Goal: Information Seeking & Learning: Learn about a topic

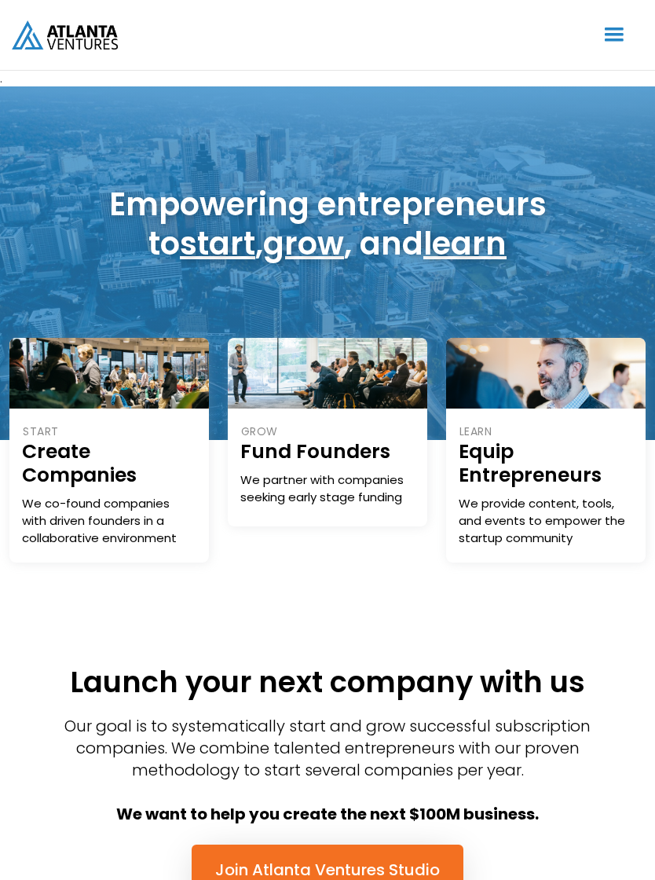
click at [617, 35] on div "menu" at bounding box center [614, 35] width 30 height 30
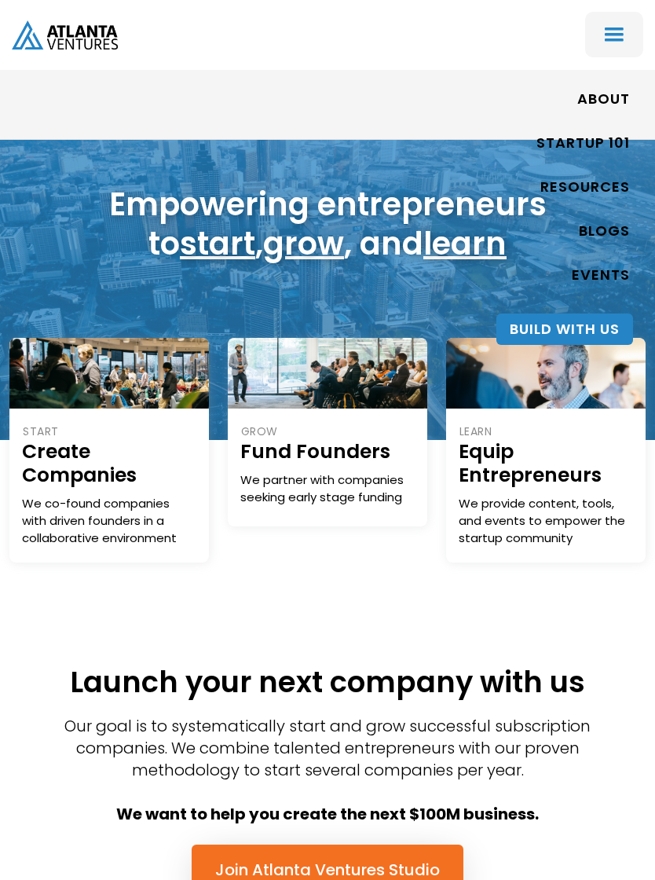
click at [606, 97] on link "ABOUT" at bounding box center [603, 100] width 53 height 36
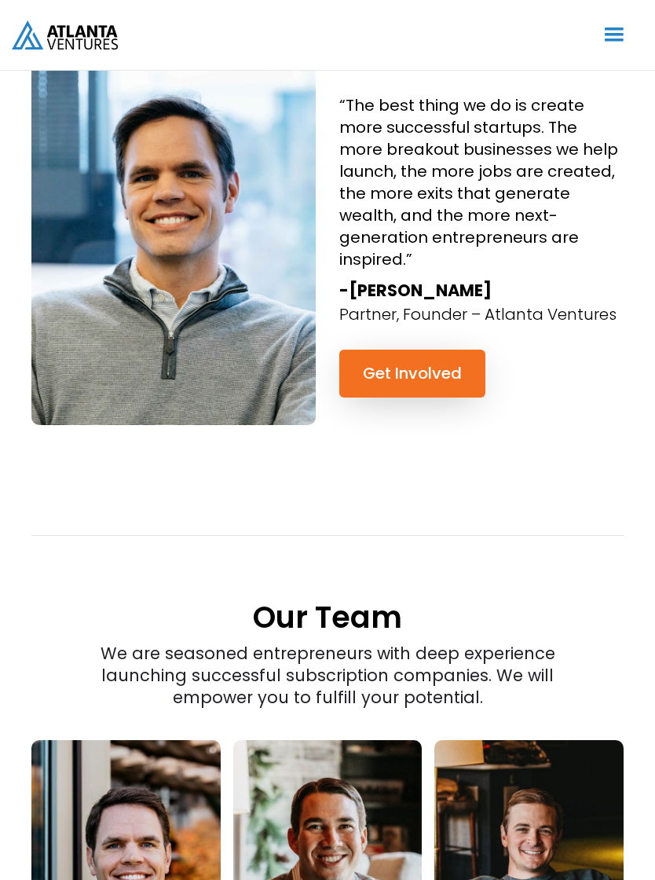
scroll to position [1667, 0]
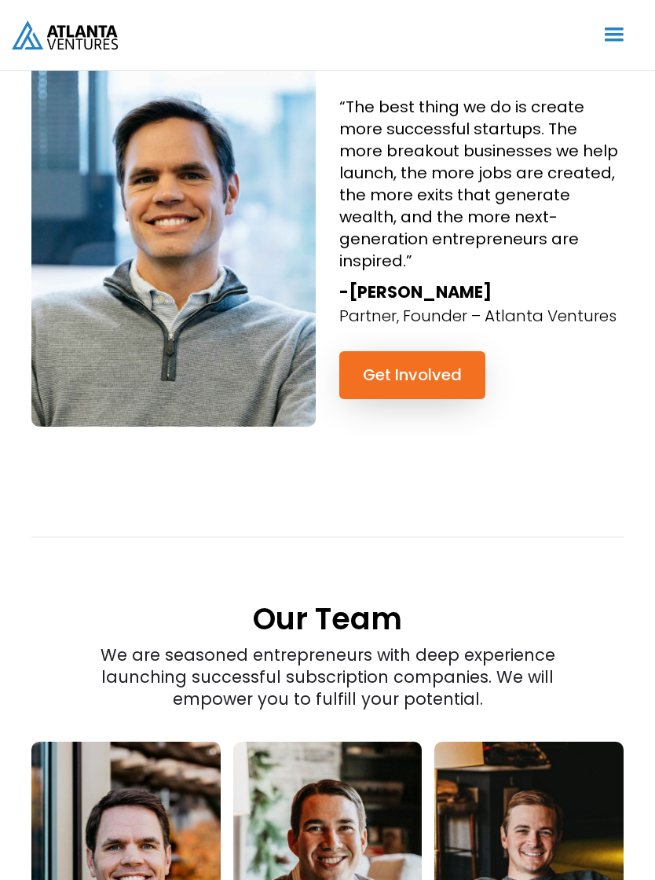
click at [427, 351] on link "Get Involved" at bounding box center [412, 375] width 146 height 48
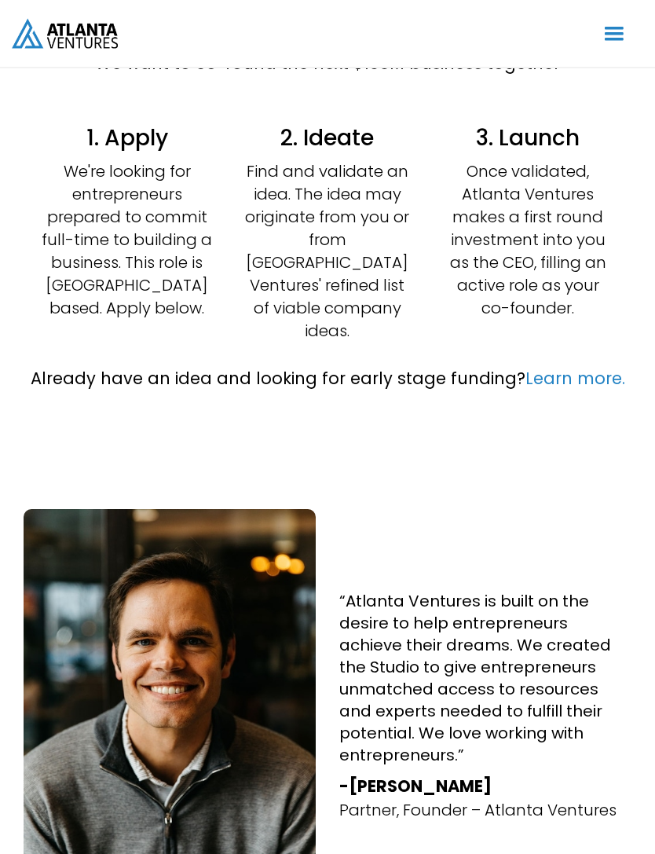
scroll to position [466, 0]
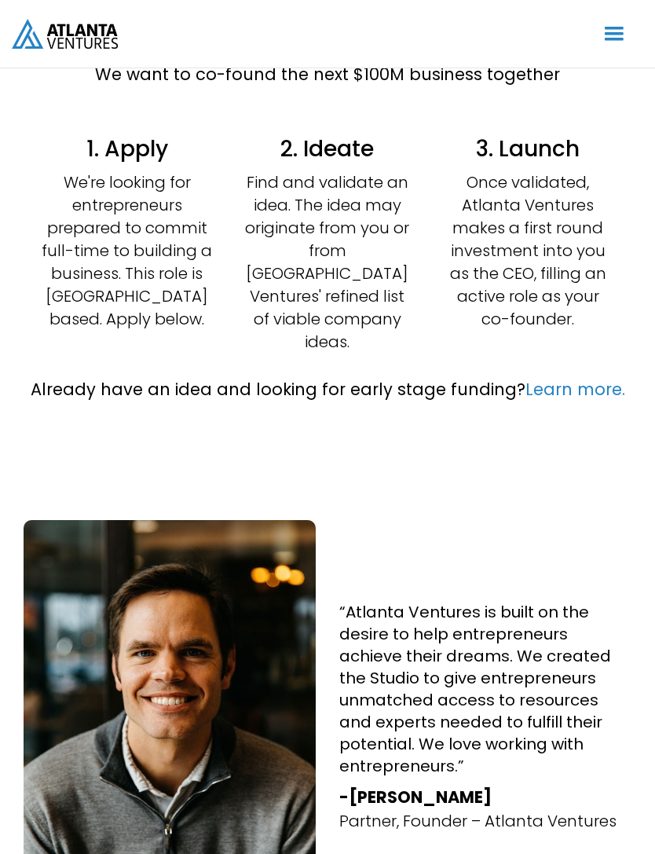
click at [581, 378] on link "Learn more." at bounding box center [576, 389] width 100 height 23
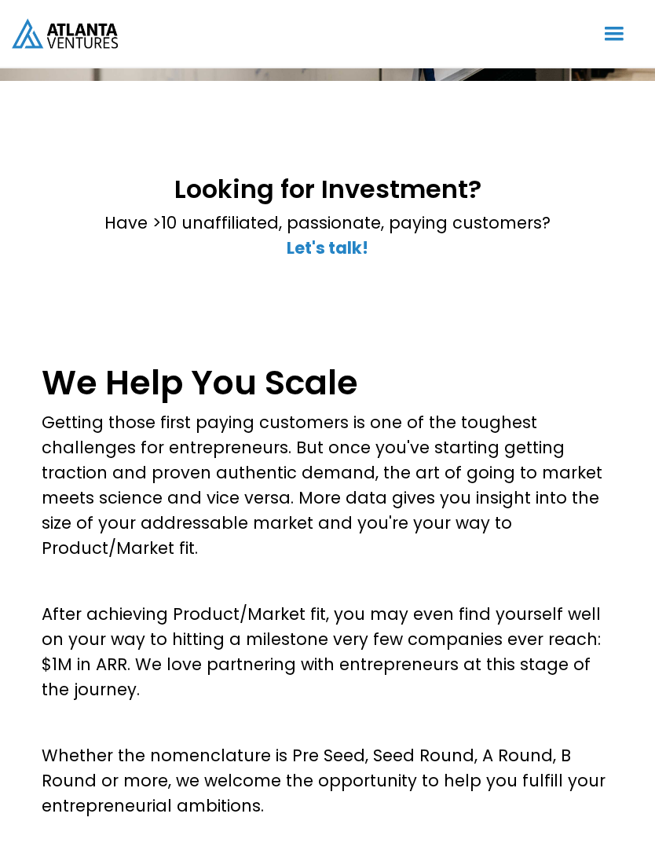
scroll to position [241, 0]
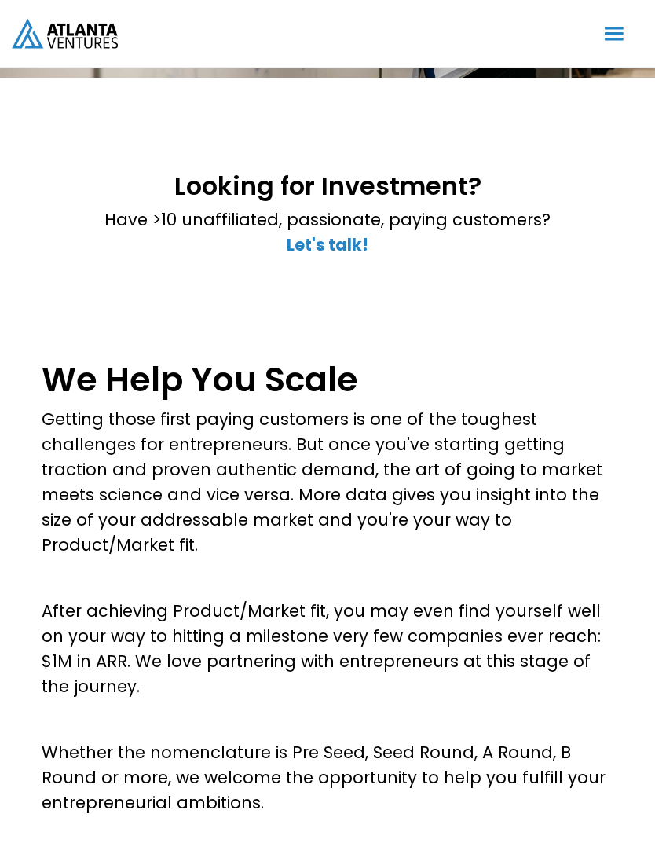
click at [323, 241] on strong "Let's talk!" at bounding box center [328, 245] width 82 height 23
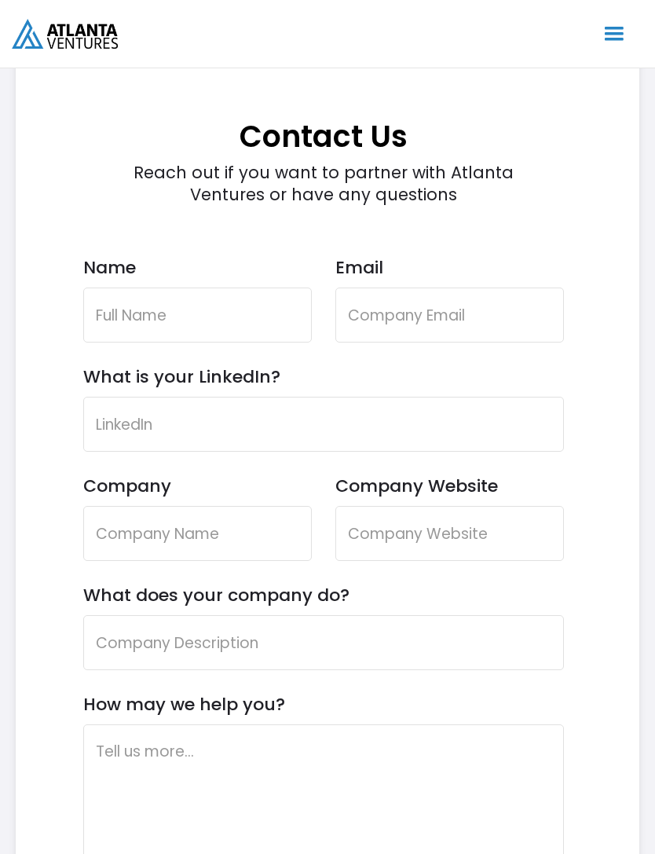
scroll to position [4273, 0]
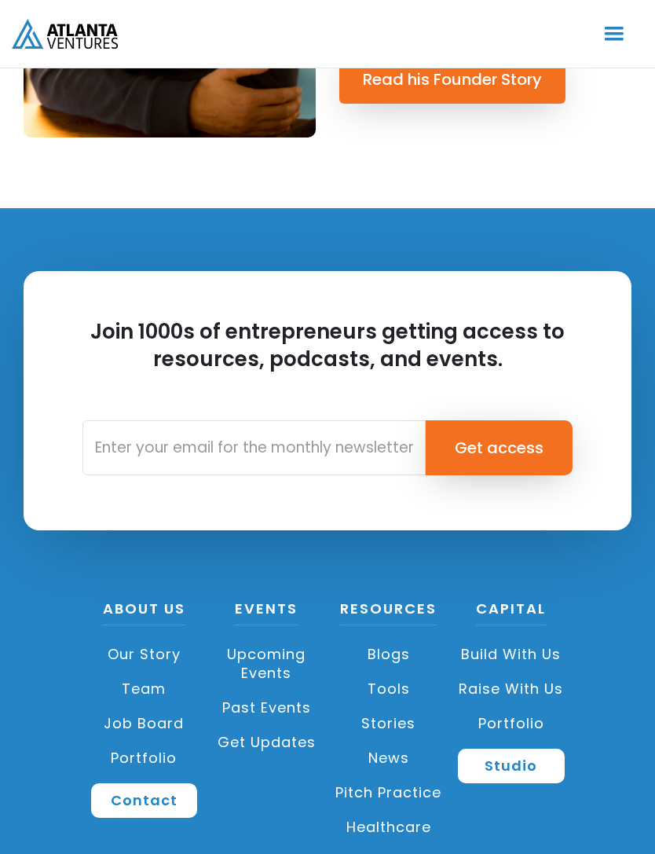
scroll to position [1990, 0]
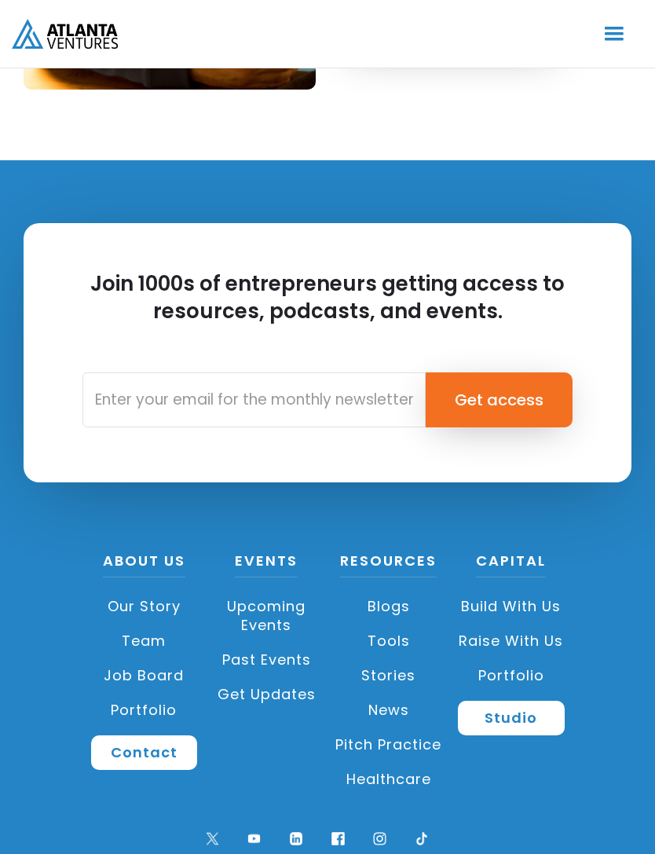
click at [523, 613] on link "Build with us" at bounding box center [511, 606] width 107 height 35
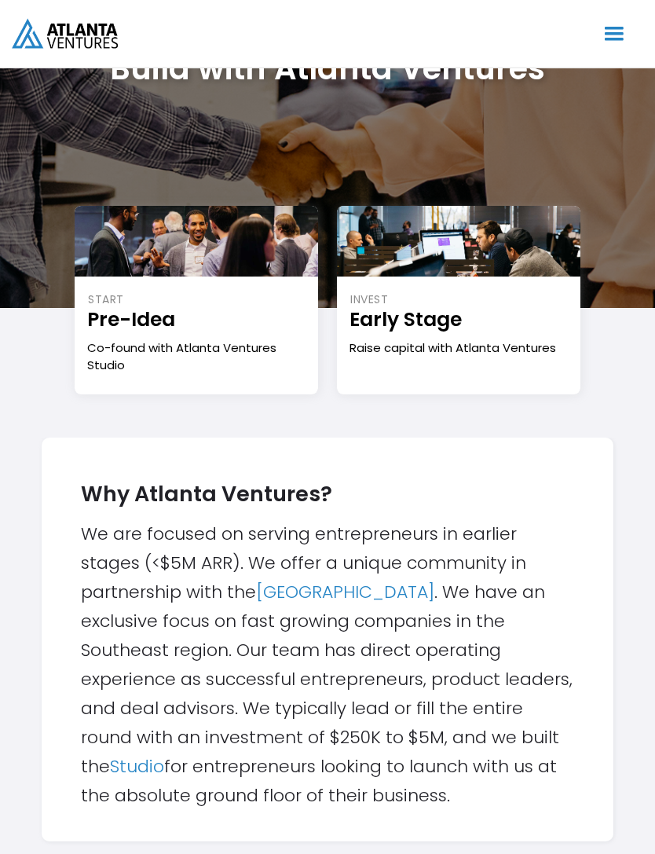
scroll to position [169, 0]
click at [118, 349] on div "Co-found with Atlanta Ventures Studio" at bounding box center [196, 356] width 218 height 35
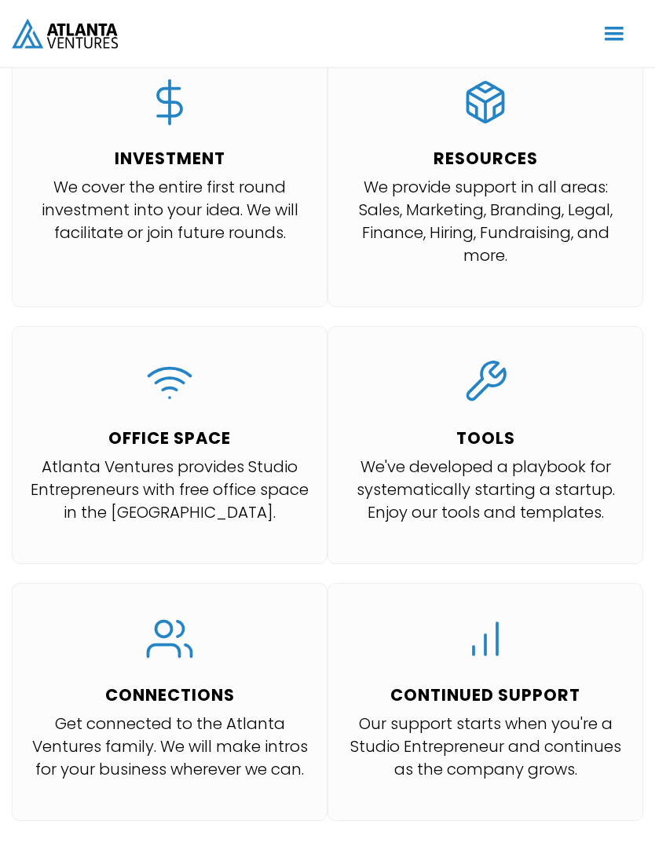
scroll to position [1593, 0]
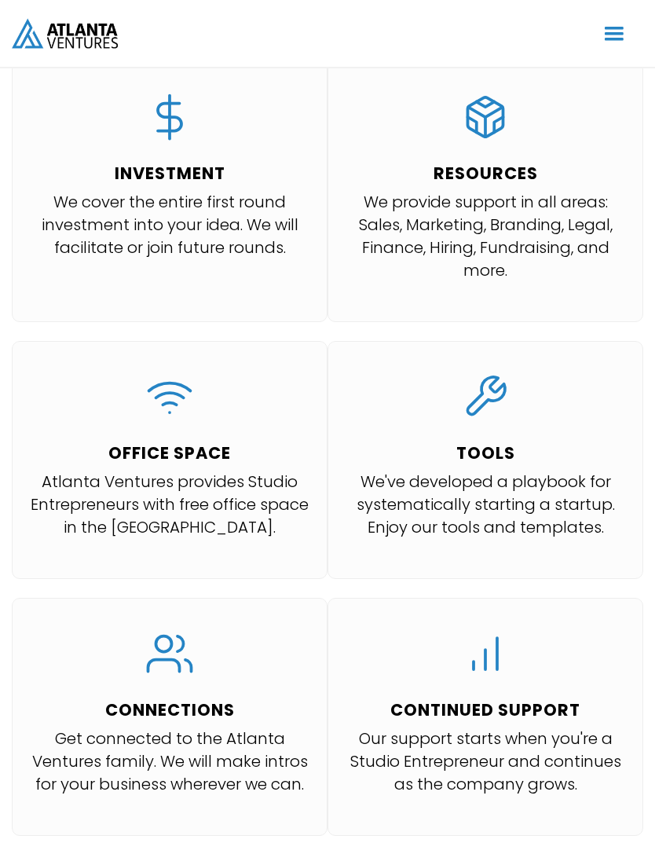
click at [142, 195] on p "We cover the entire first round investment into your idea. We will facilitate o…" at bounding box center [169, 226] width 291 height 68
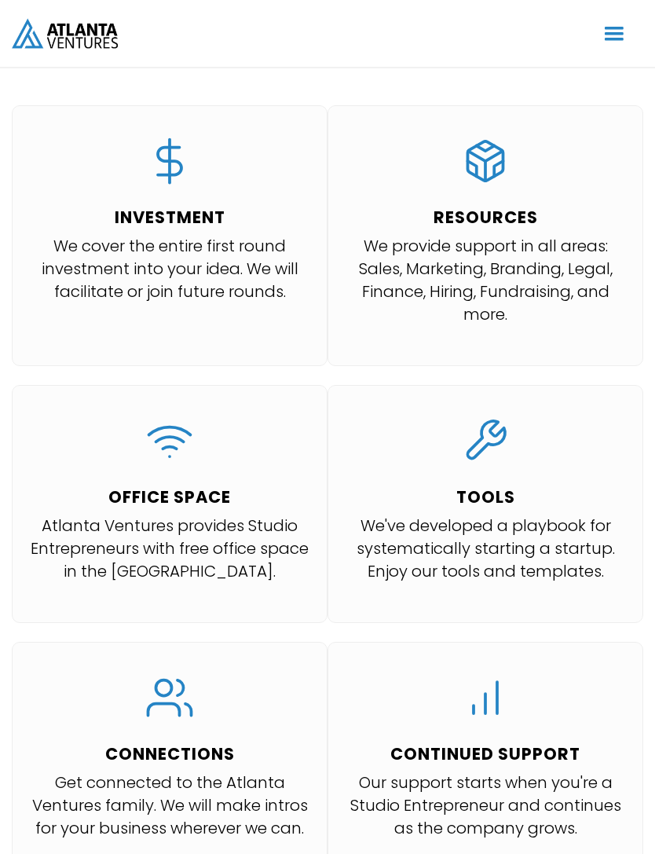
scroll to position [1511, 0]
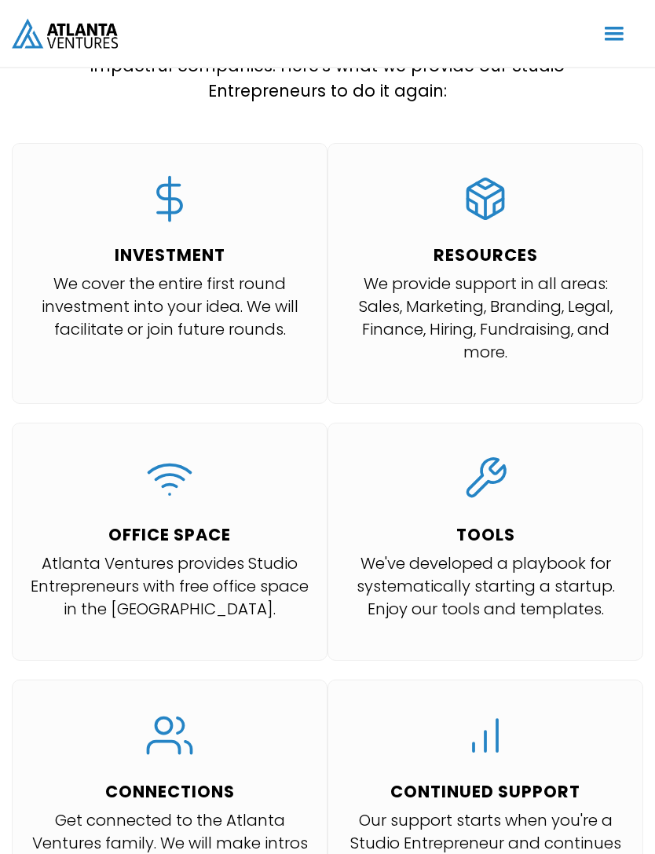
click at [154, 199] on img at bounding box center [169, 199] width 47 height 47
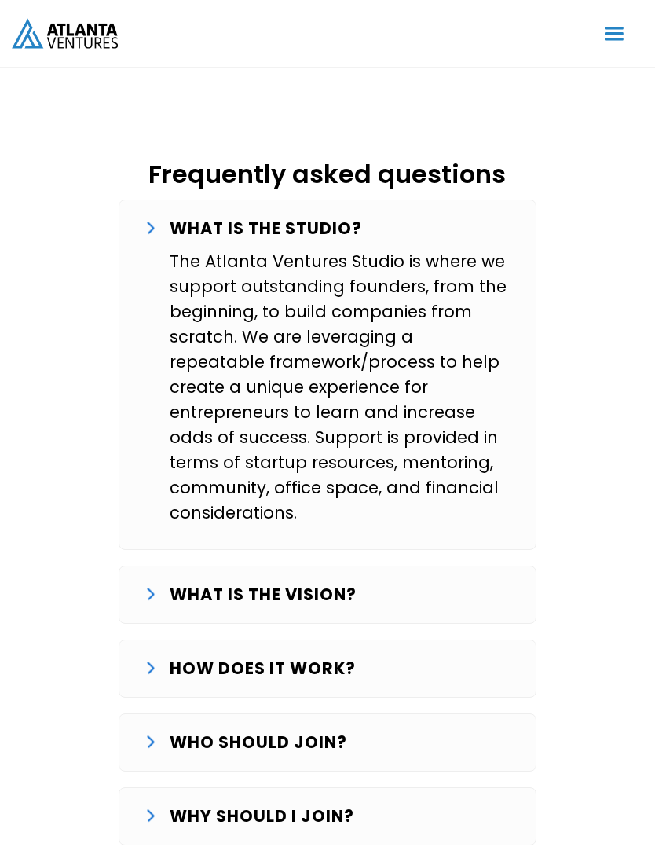
scroll to position [2642, 0]
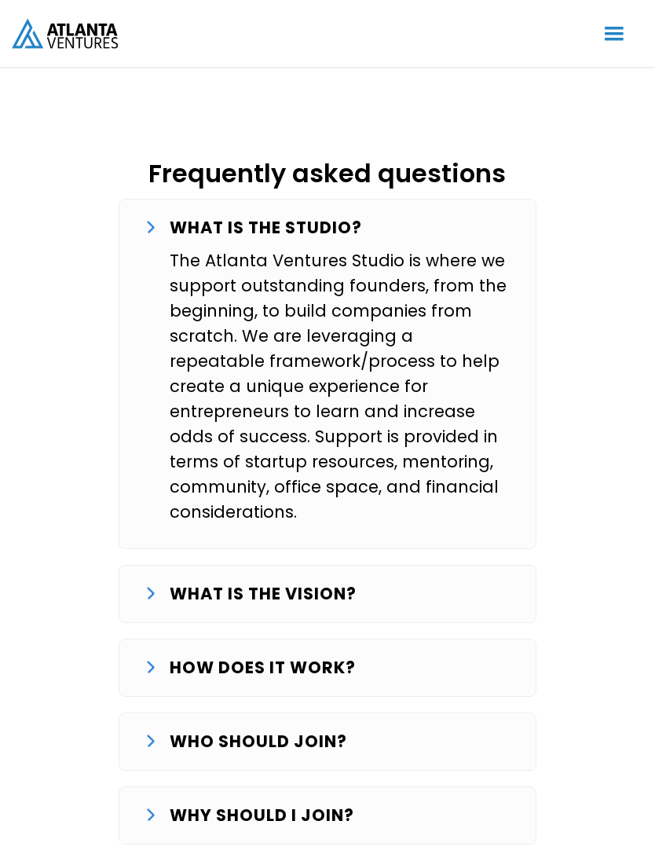
click at [148, 222] on img at bounding box center [150, 228] width 7 height 13
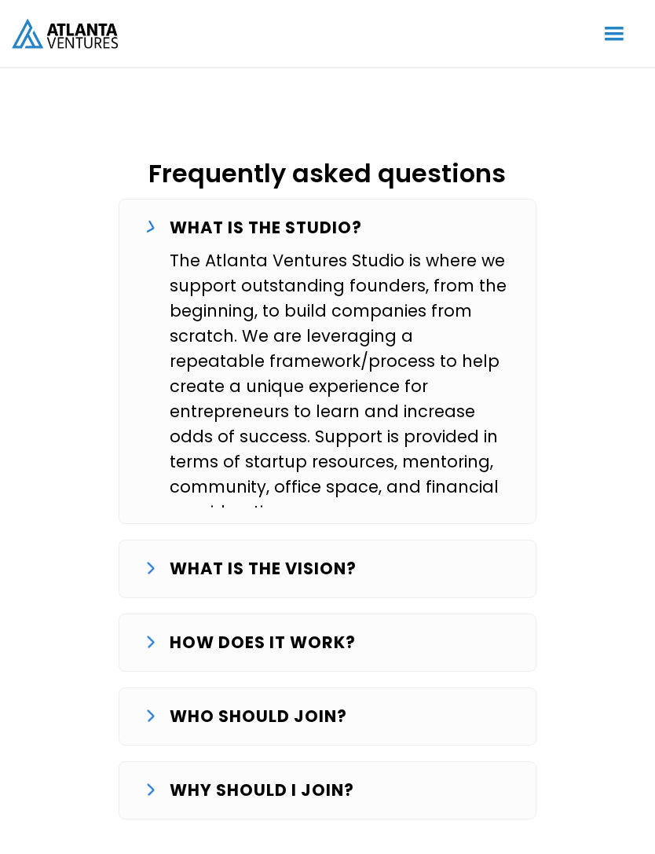
scroll to position [2642, 0]
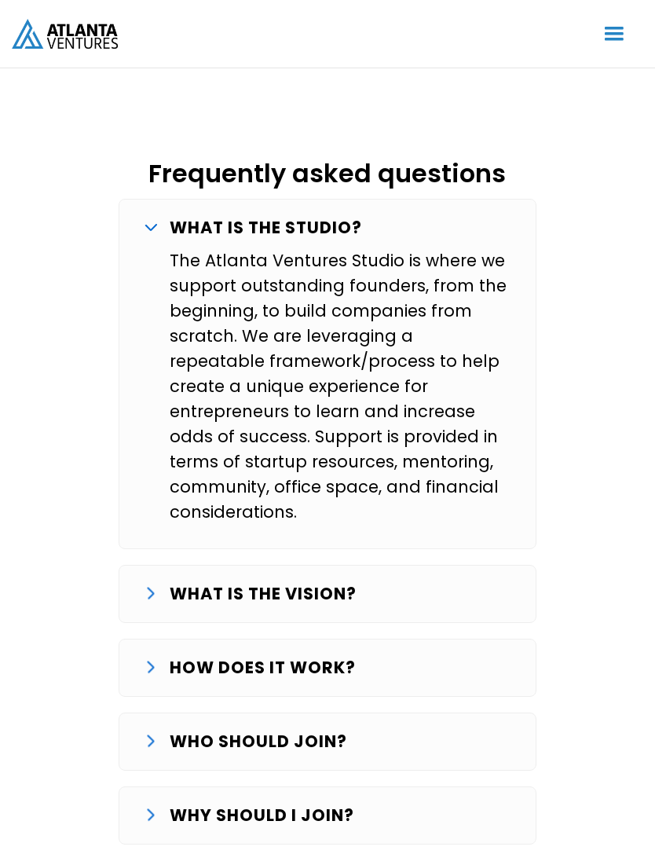
click at [143, 211] on div "WHAT IS THE STUDIO? The Atlanta Ventures Studio is where we support outstanding…" at bounding box center [328, 374] width 419 height 350
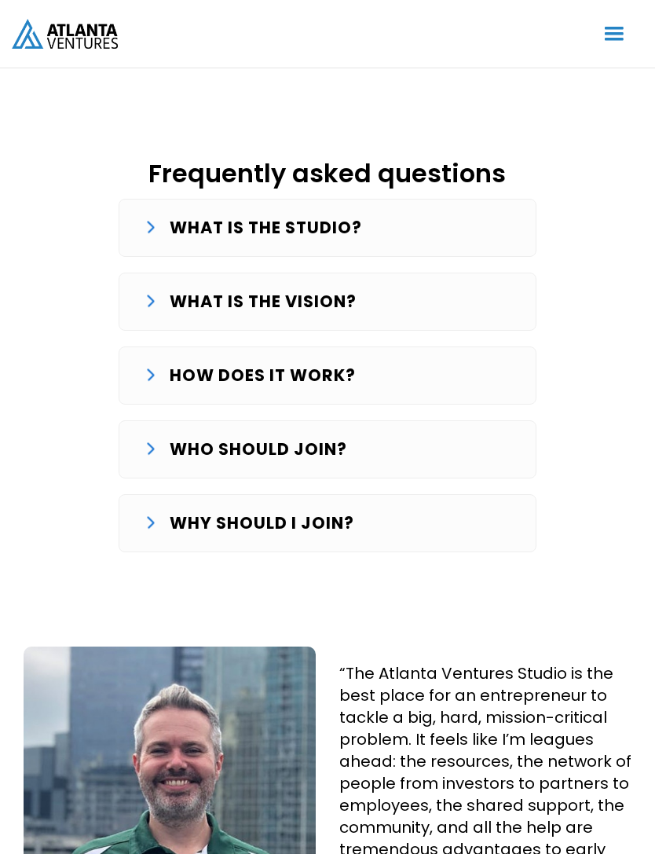
click at [136, 213] on div "WHAT IS THE STUDIO? The Atlanta Ventures Studio is where we support outstanding…" at bounding box center [328, 228] width 419 height 58
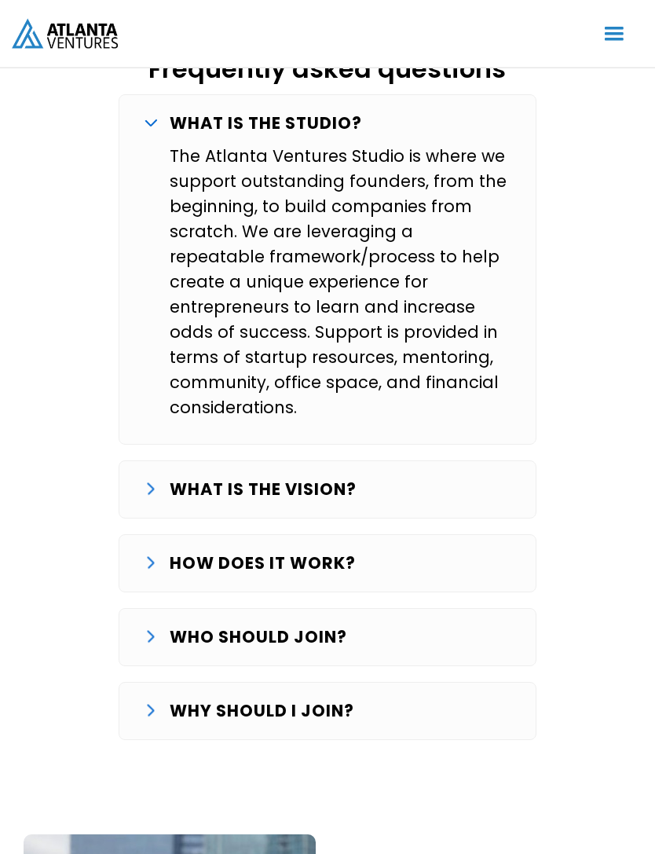
scroll to position [2748, 0]
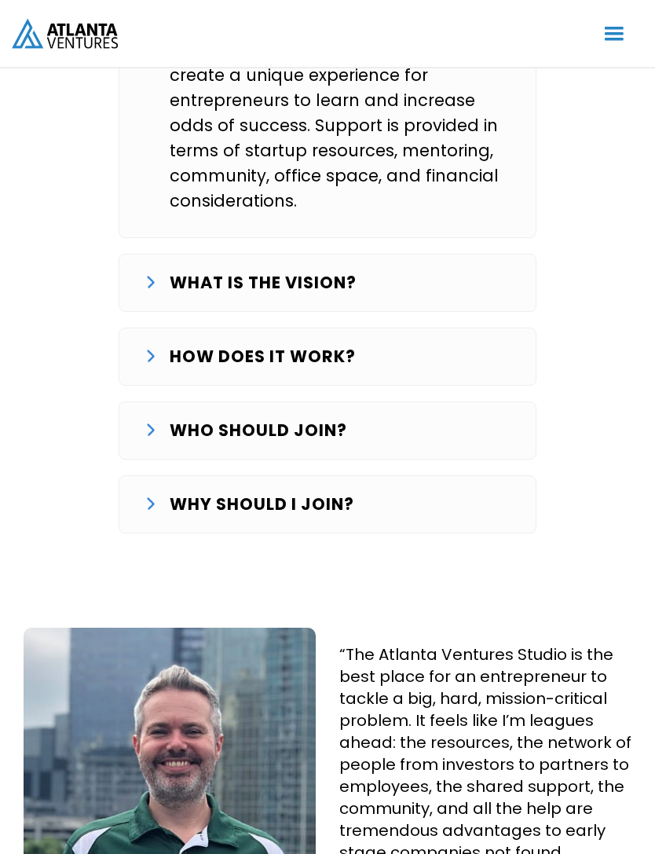
click at [141, 255] on div "WHAT IS THE VISION? Our goal is to systematically start and grow successful com…" at bounding box center [328, 284] width 419 height 58
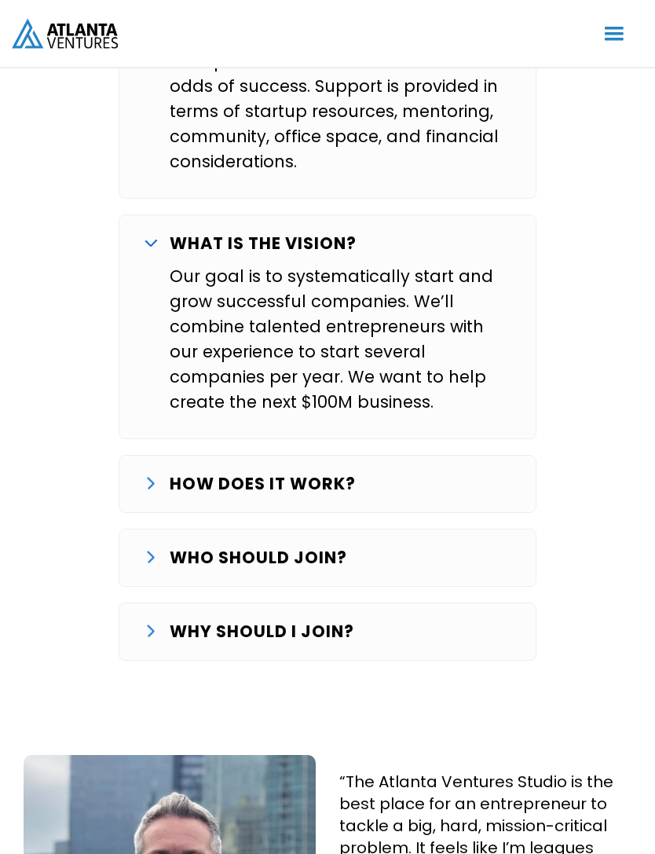
scroll to position [3005, 0]
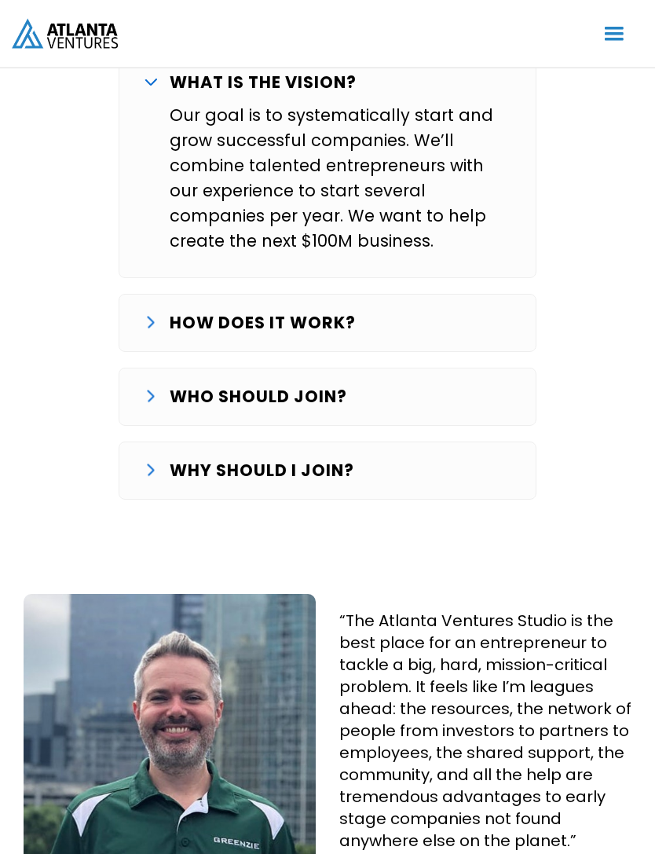
click at [141, 295] on div "HOW DOES IT WORK? The Studio journey starts with finding and validating an idea…" at bounding box center [328, 324] width 419 height 58
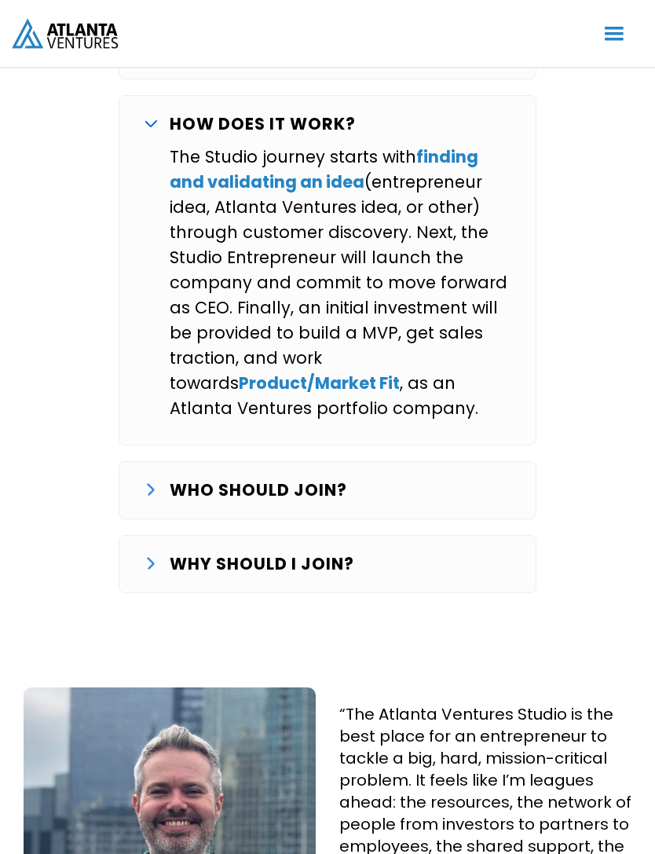
scroll to position [3354, 0]
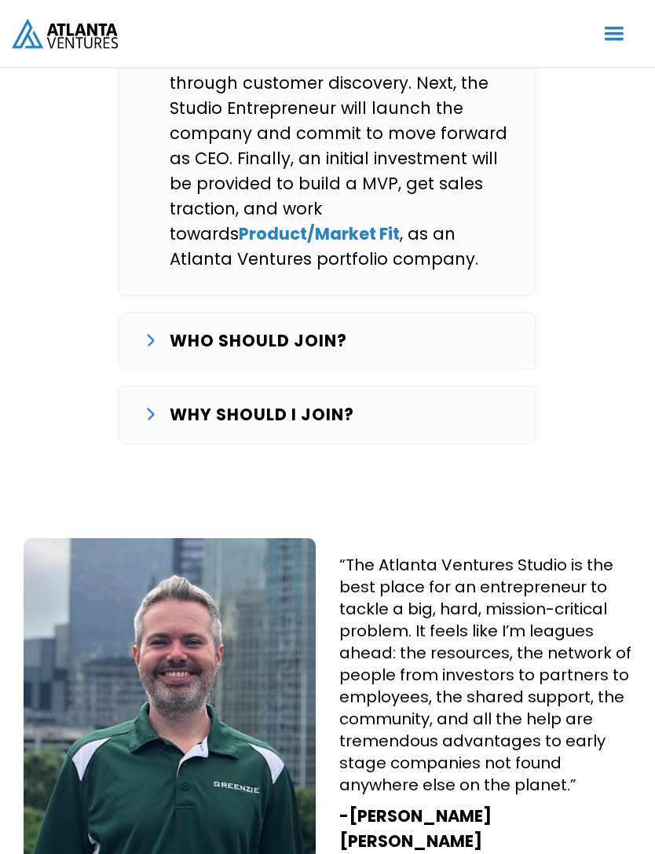
click at [139, 313] on div "WHO SHOULD JOIN? We are looking for entrepreneurs that want to commit full-time…" at bounding box center [328, 342] width 419 height 58
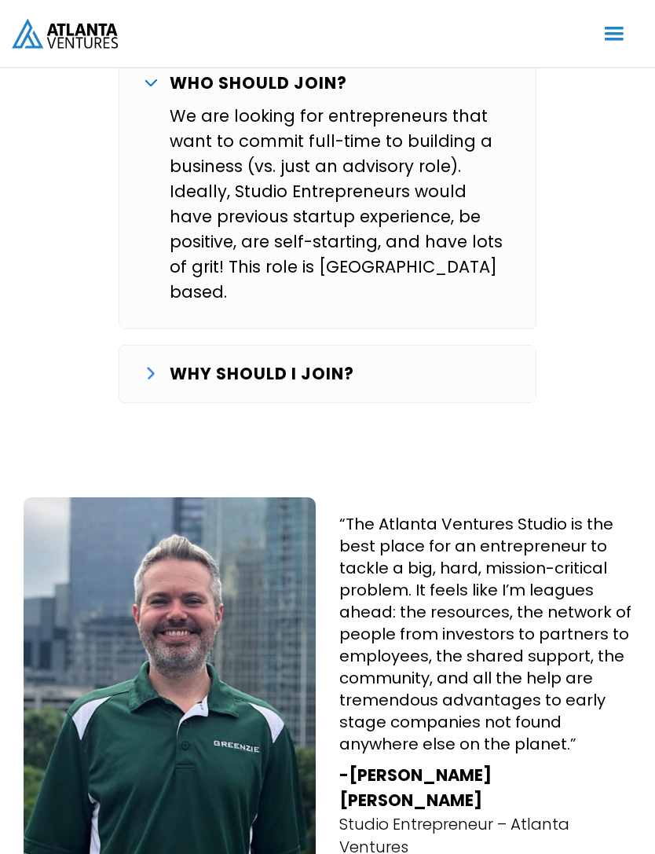
scroll to position [3763, 0]
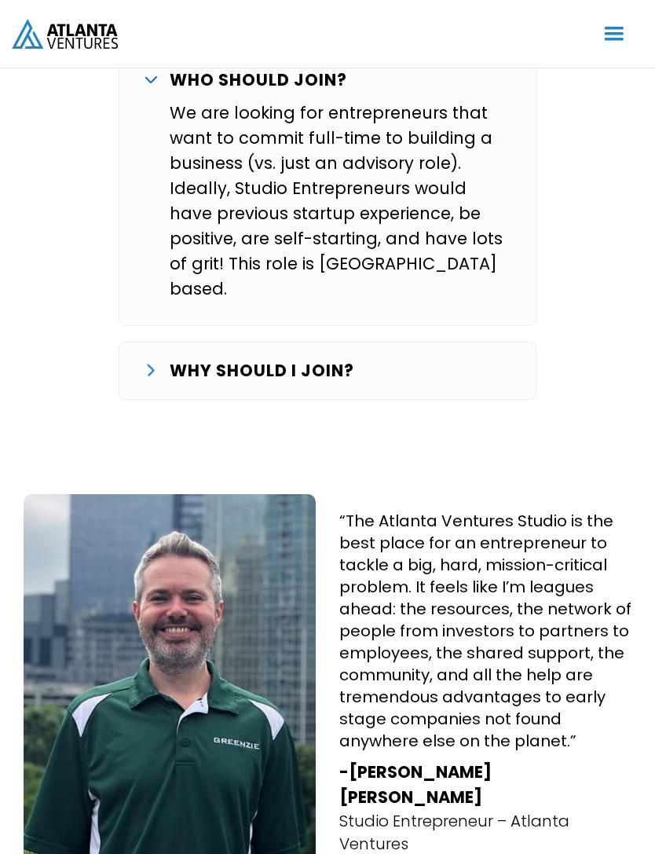
click at [148, 364] on img at bounding box center [150, 370] width 7 height 13
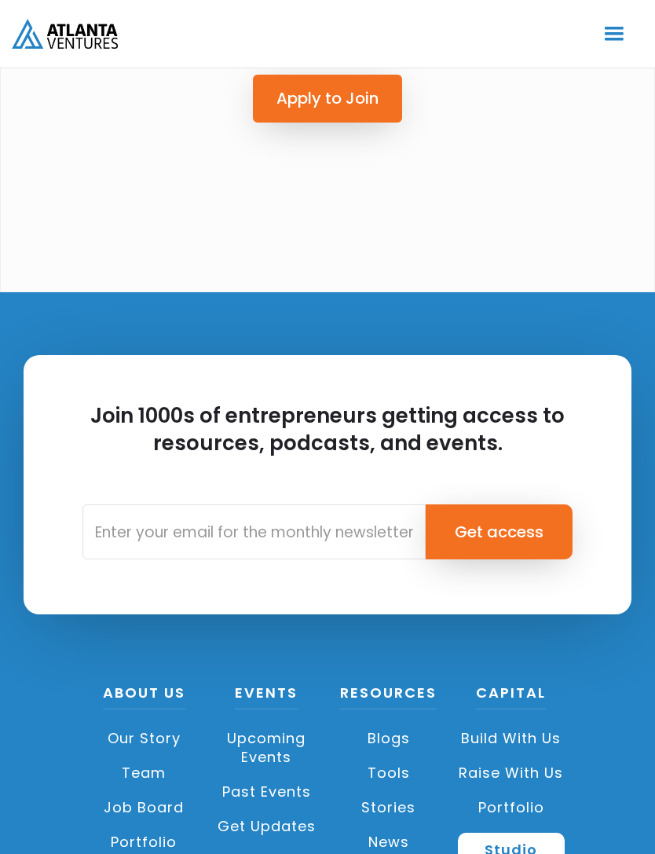
scroll to position [5173, 0]
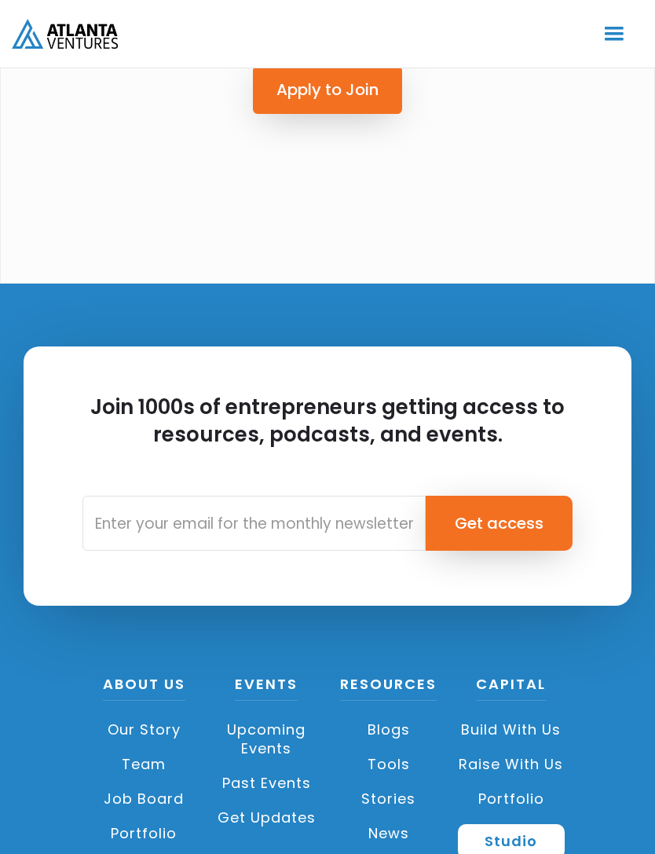
click at [547, 712] on link "Build with us" at bounding box center [511, 729] width 107 height 35
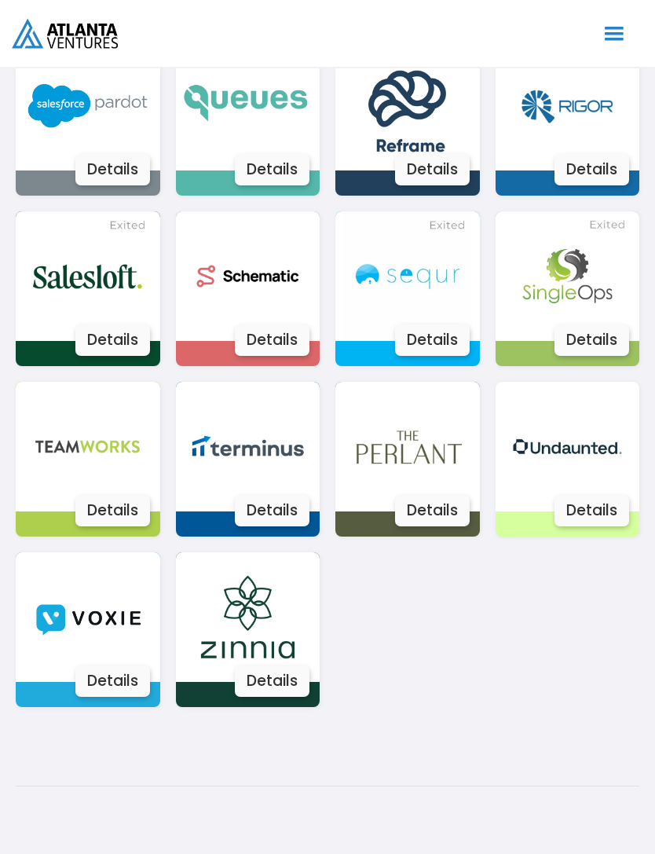
scroll to position [2257, 0]
click at [261, 665] on div "Details" at bounding box center [272, 680] width 75 height 31
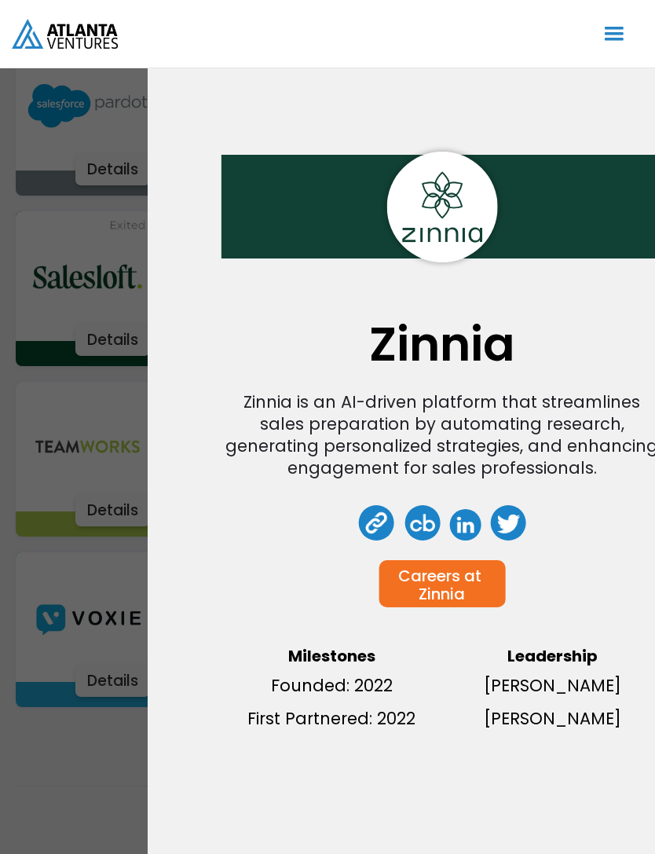
click at [104, 771] on div "Zinnia Zinnia is an AI-driven platform that streamlines sales preparation by au…" at bounding box center [327, 427] width 655 height 854
click at [130, 752] on div "Zinnia Zinnia is an AI-driven platform that streamlines sales preparation by au…" at bounding box center [327, 427] width 655 height 854
click at [192, 739] on div "Zinnia Zinnia is an AI-driven platform that streamlines sales preparation by au…" at bounding box center [443, 427] width 590 height 854
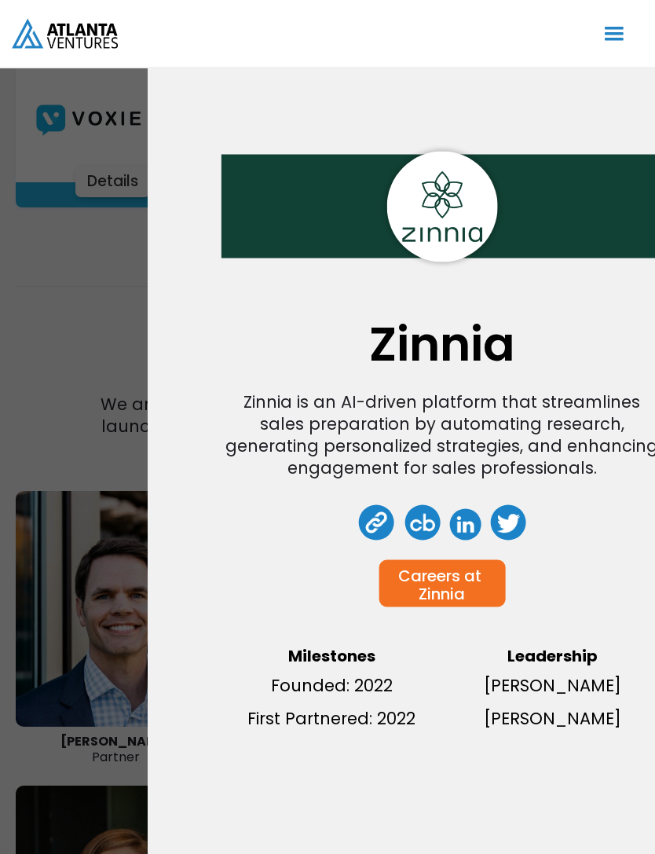
scroll to position [2752, 0]
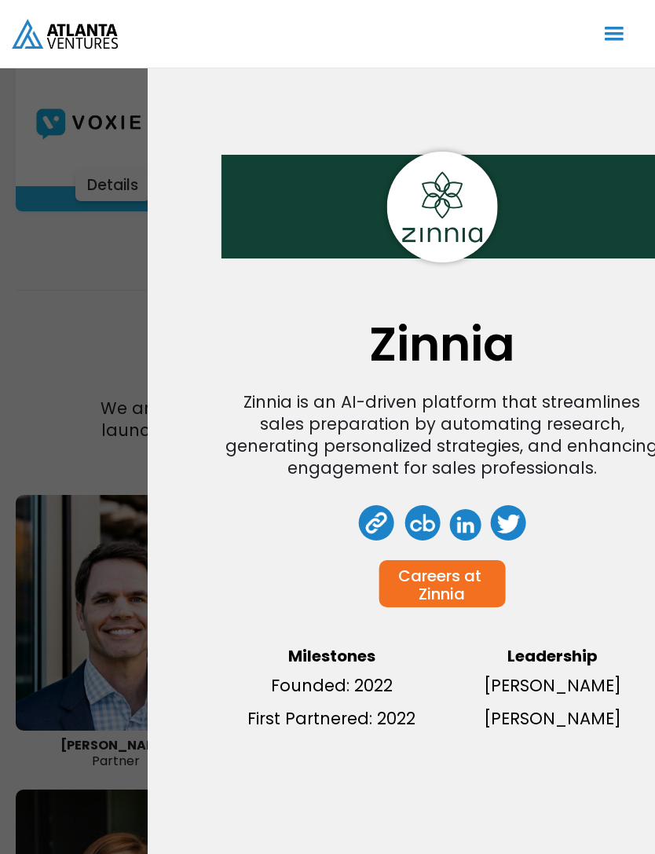
click at [608, 104] on div "Zinnia Zinnia is an AI-driven platform that streamlines sales preparation by au…" at bounding box center [443, 427] width 590 height 854
click at [559, 87] on div "Zinnia Zinnia is an AI-driven platform that streamlines sales preparation by au…" at bounding box center [443, 427] width 590 height 854
click at [471, 222] on img at bounding box center [441, 207] width 111 height 111
click at [610, 28] on div "menu" at bounding box center [614, 34] width 30 height 30
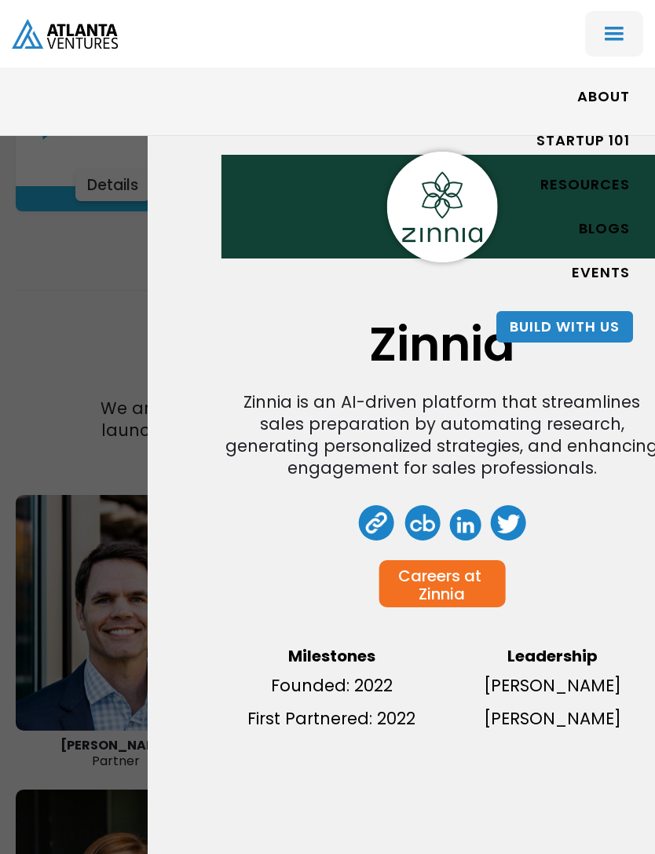
click at [610, 40] on div "menu" at bounding box center [614, 34] width 30 height 30
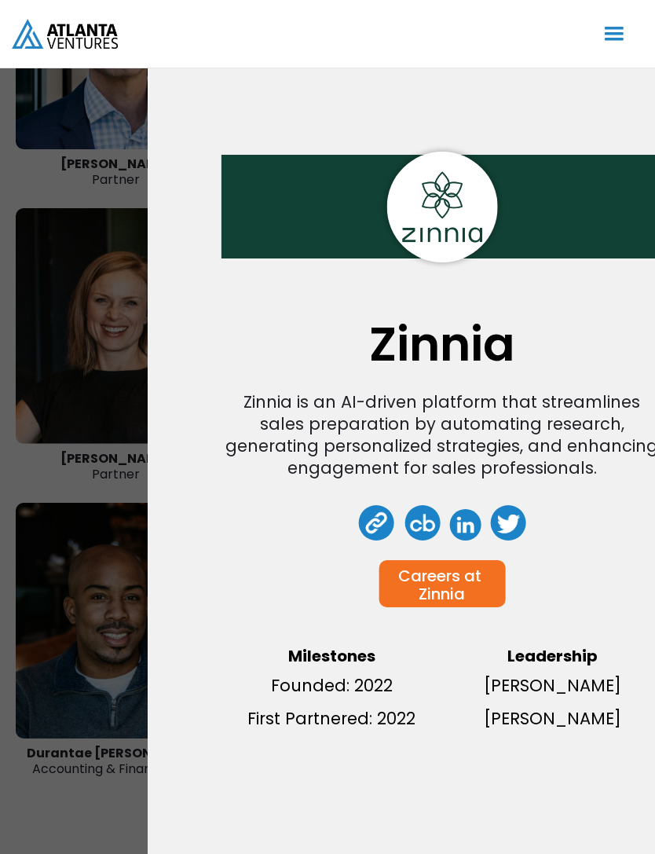
scroll to position [3332, 0]
click at [95, 782] on div "Zinnia Zinnia is an AI-driven platform that streamlines sales preparation by au…" at bounding box center [327, 427] width 655 height 854
click at [94, 782] on div "Zinnia Zinnia is an AI-driven platform that streamlines sales preparation by au…" at bounding box center [327, 427] width 655 height 854
click at [98, 789] on div "Zinnia Zinnia is an AI-driven platform that streamlines sales preparation by au…" at bounding box center [327, 427] width 655 height 854
click at [55, 37] on img "home" at bounding box center [65, 33] width 106 height 29
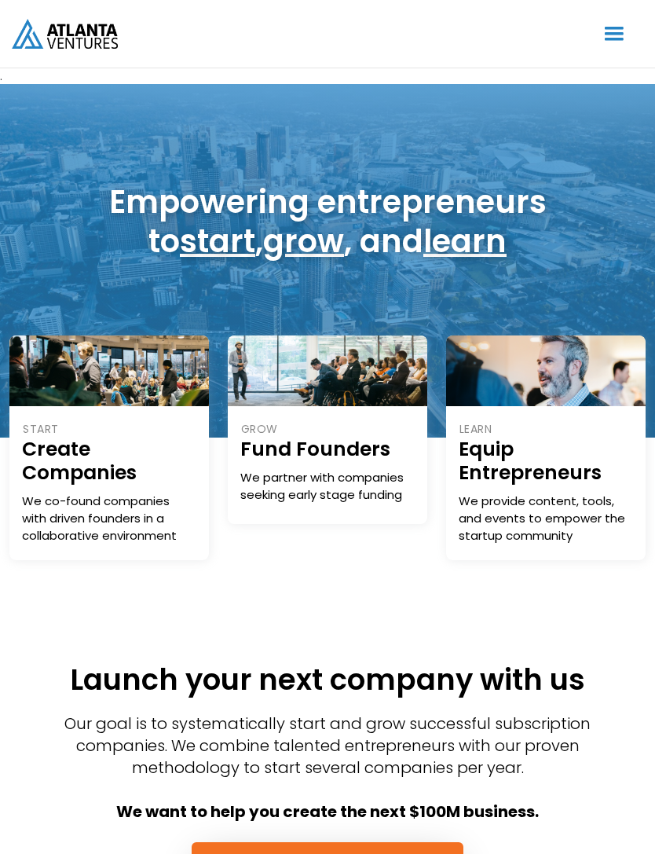
click at [613, 42] on div "menu" at bounding box center [614, 34] width 30 height 30
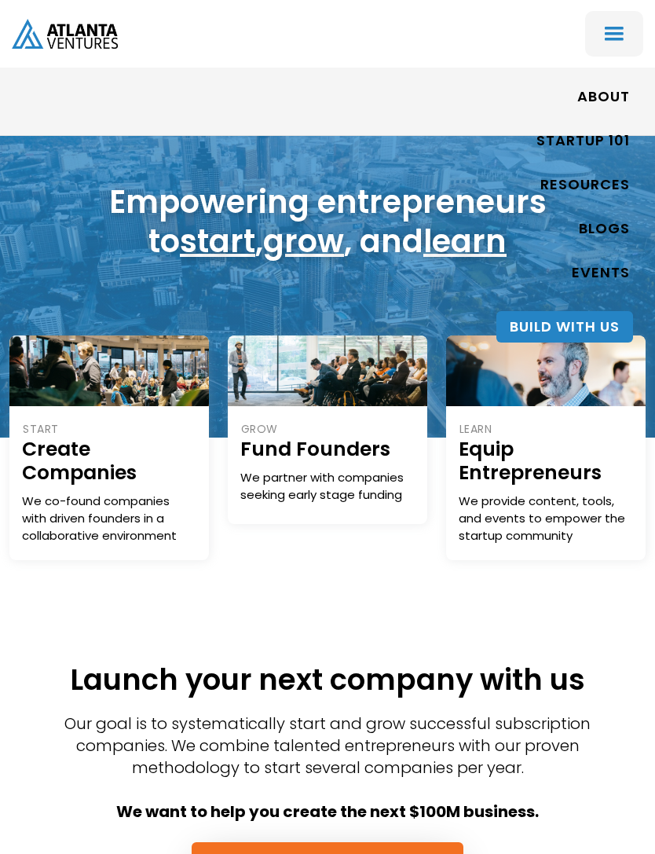
click at [597, 141] on link "Startup 101" at bounding box center [583, 141] width 93 height 36
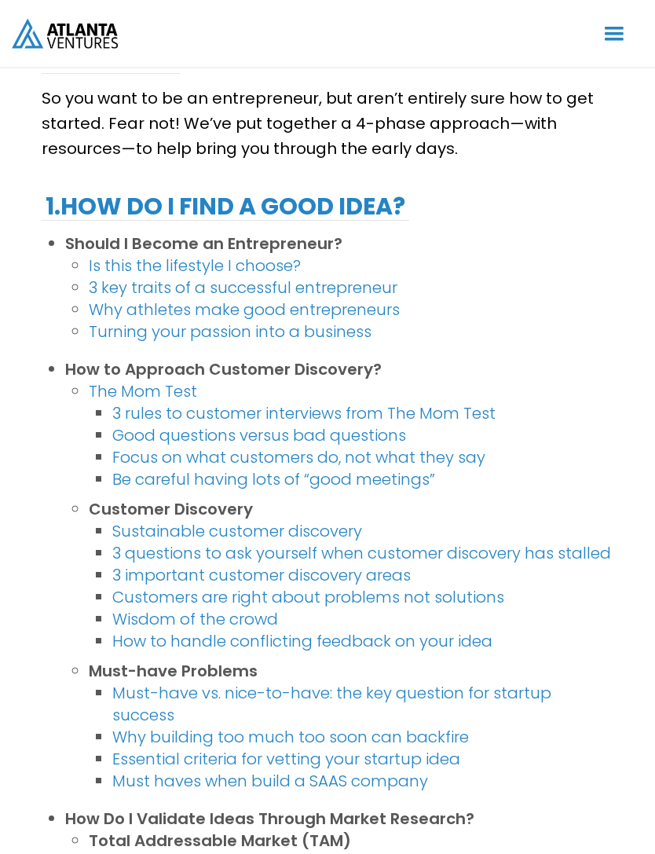
scroll to position [278, 0]
click at [126, 273] on link "Is this the lifestyle I choose?" at bounding box center [195, 266] width 212 height 22
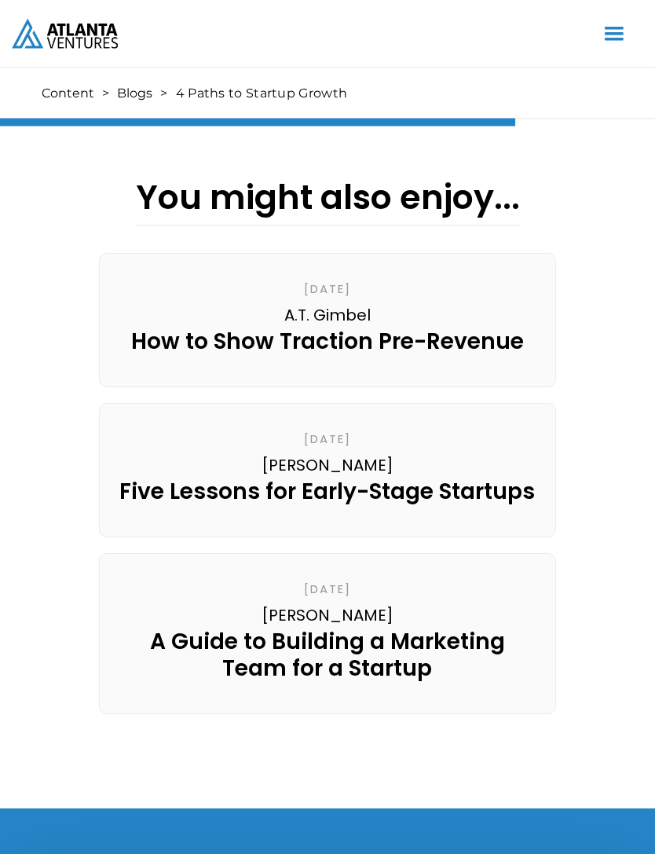
scroll to position [2483, 0]
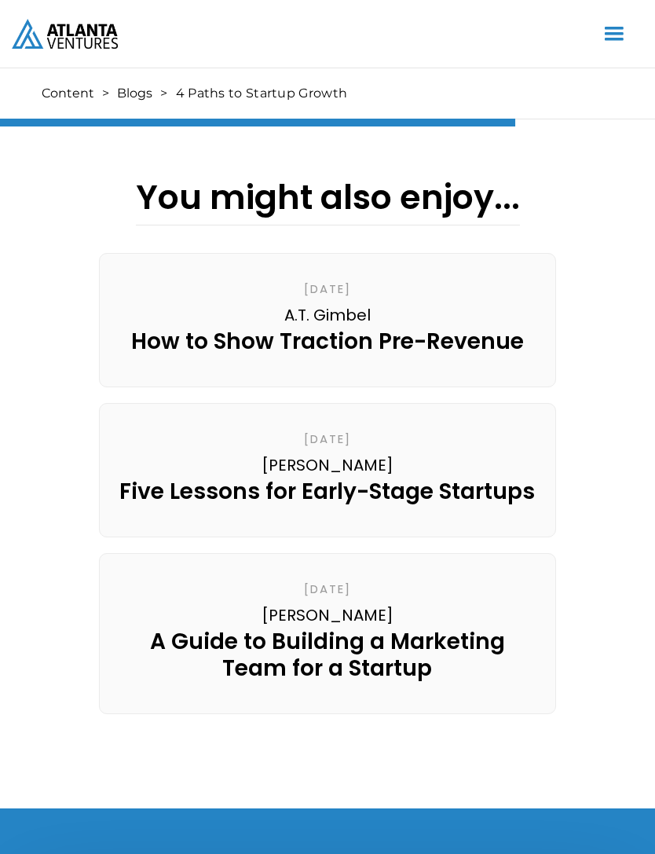
click at [493, 328] on div "How to Show Traction Pre-Revenue" at bounding box center [327, 341] width 393 height 27
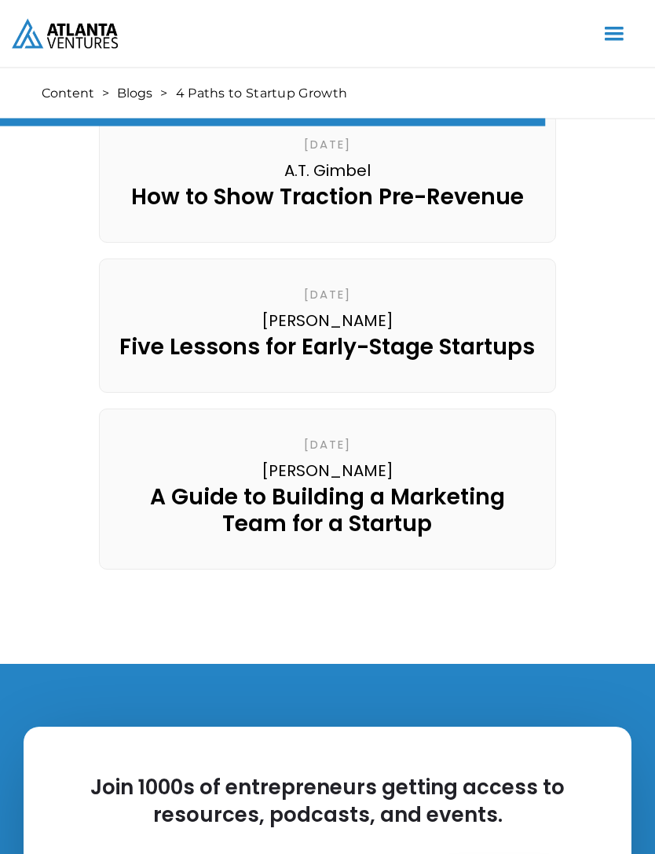
scroll to position [2628, 0]
click at [153, 334] on div "Five Lessons for Early-Stage Startups" at bounding box center [327, 347] width 416 height 27
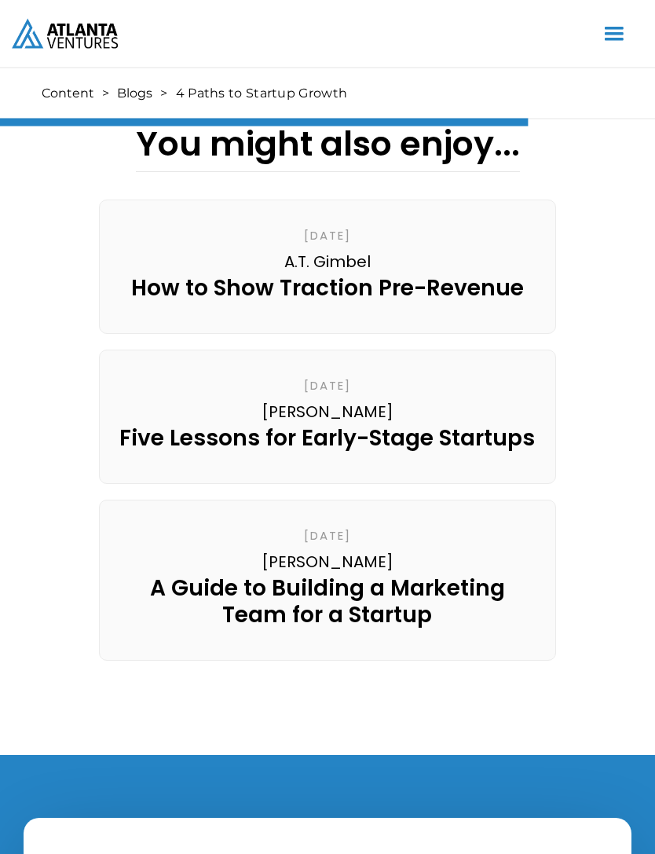
scroll to position [2515, 0]
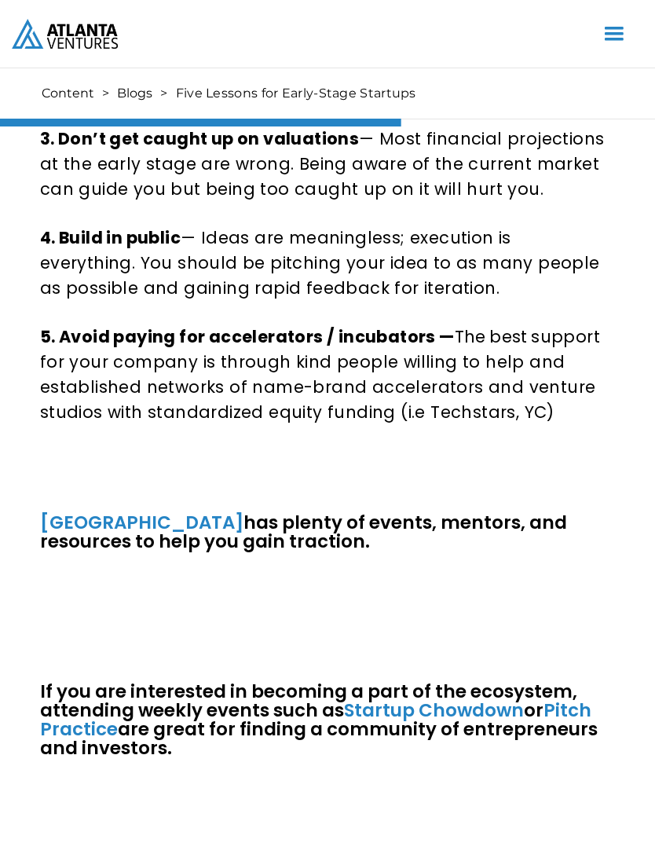
scroll to position [3181, 0]
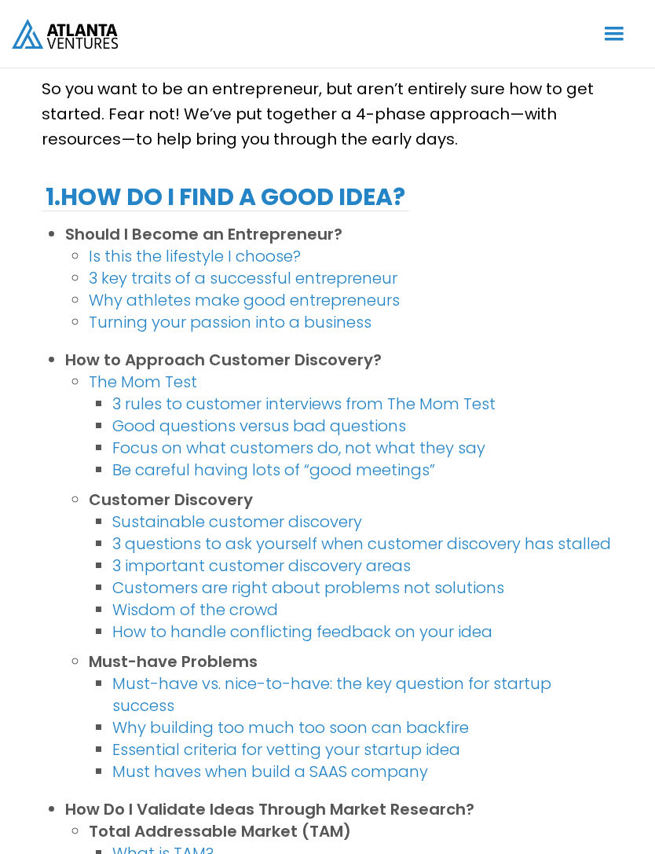
scroll to position [287, 0]
click at [111, 257] on link "Is this the lifestyle I choose?" at bounding box center [195, 257] width 212 height 22
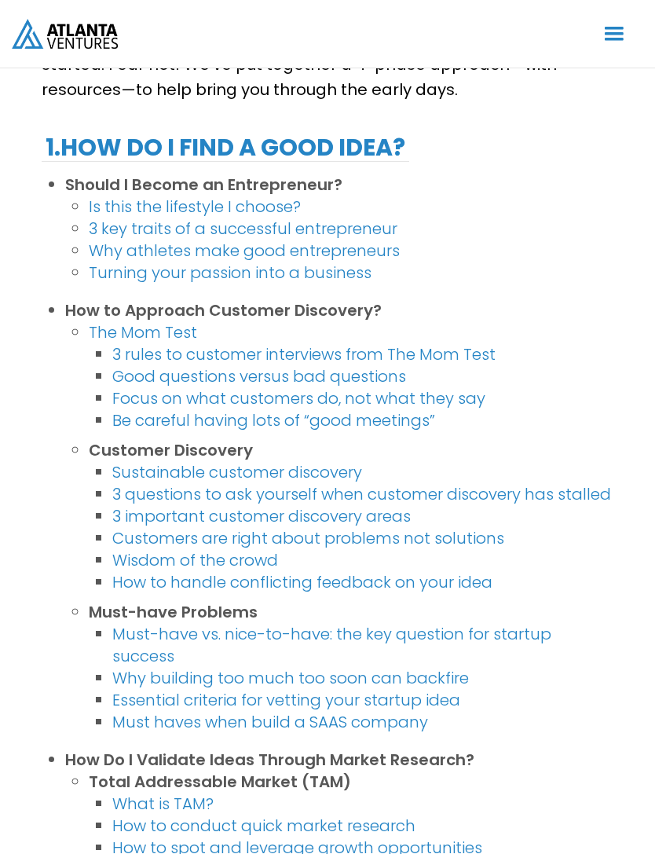
click at [122, 239] on link "3 key traits of a successful entrepreneur" at bounding box center [243, 229] width 309 height 22
click at [117, 256] on link "Why athletes make good entrepreneurs" at bounding box center [244, 251] width 311 height 22
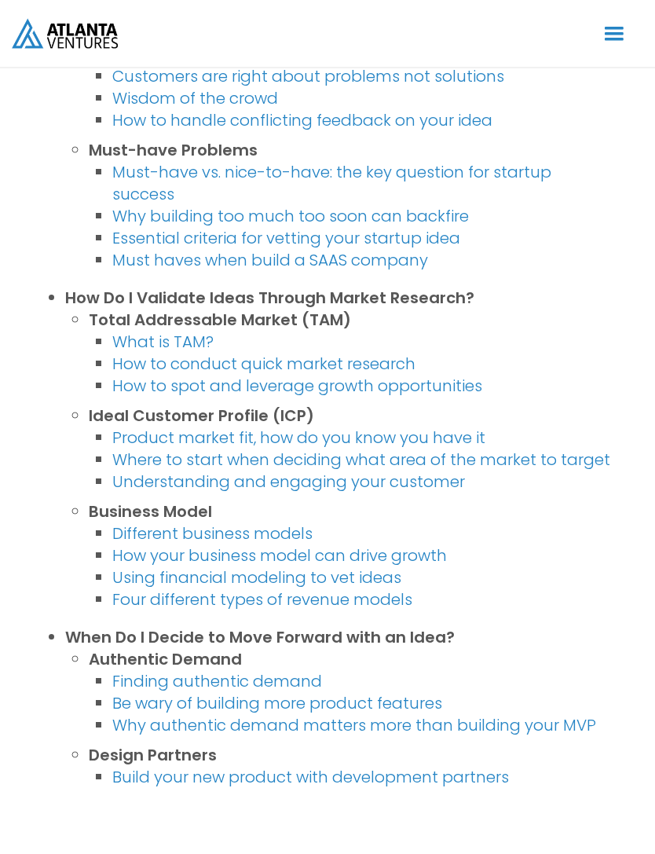
scroll to position [799, 0]
click at [144, 271] on link "Must haves when build a SAAS company" at bounding box center [270, 260] width 316 height 22
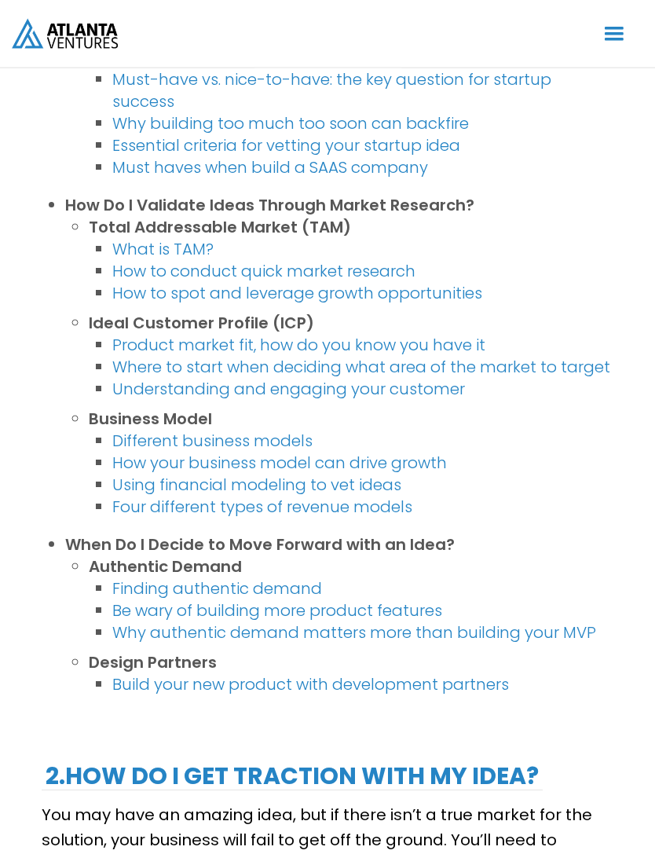
scroll to position [892, 0]
click at [136, 260] on link "What is TAM?" at bounding box center [162, 249] width 101 height 22
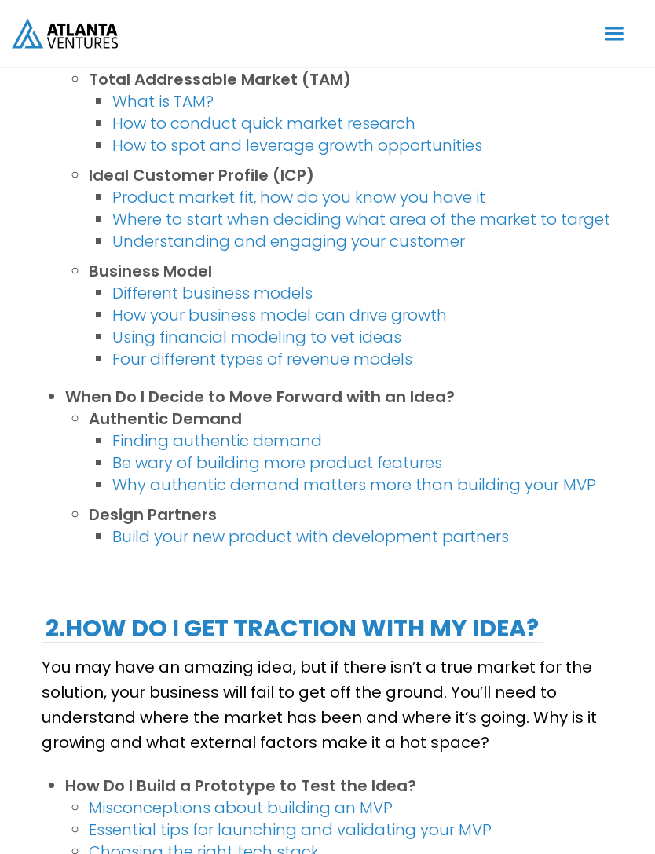
scroll to position [1039, 0]
click at [141, 304] on link "Different business models" at bounding box center [212, 293] width 200 height 22
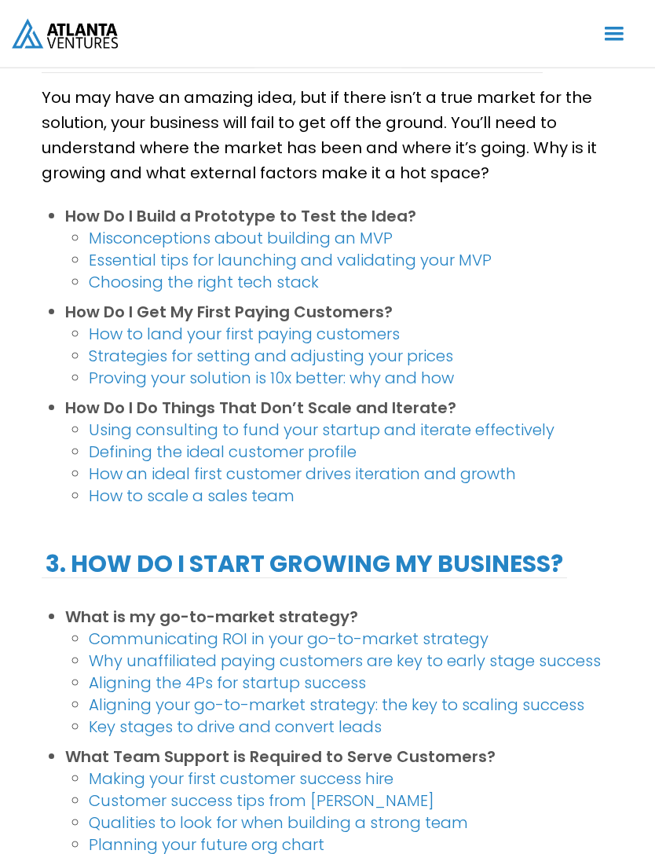
scroll to position [1609, 0]
click at [115, 249] on link "Misconceptions about building an MVP" at bounding box center [241, 238] width 304 height 22
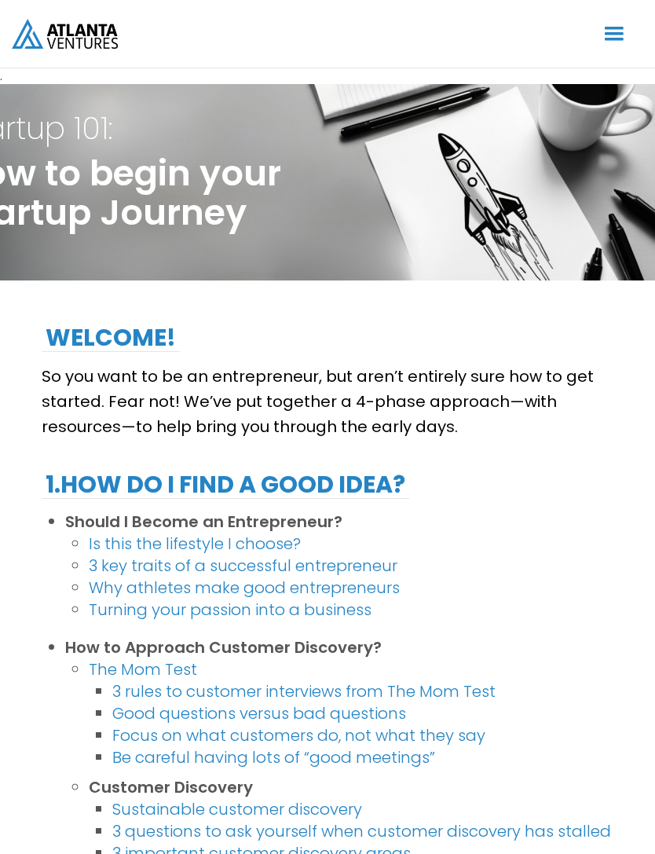
scroll to position [1659, 0]
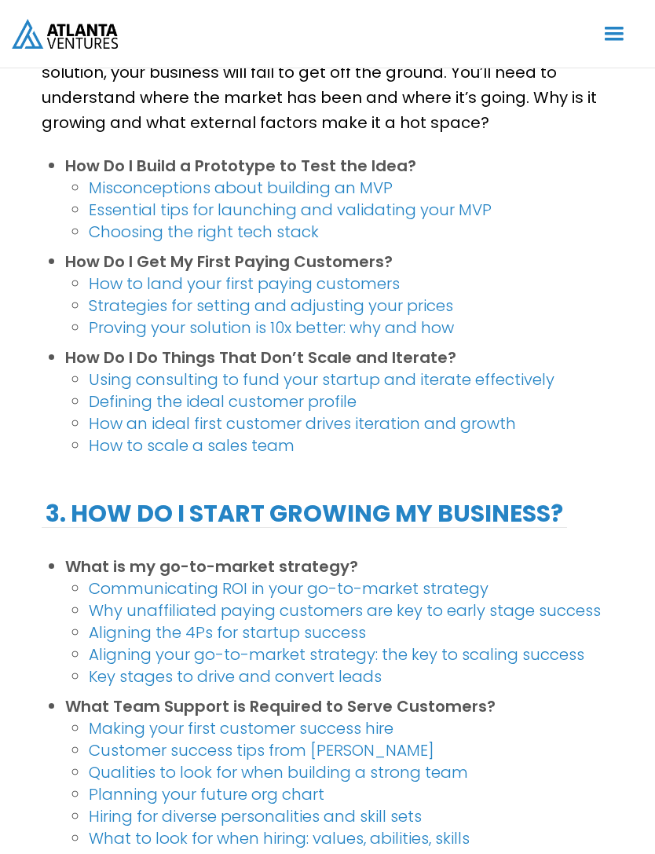
click at [118, 243] on link "Choosing the right tech stack" at bounding box center [204, 232] width 230 height 22
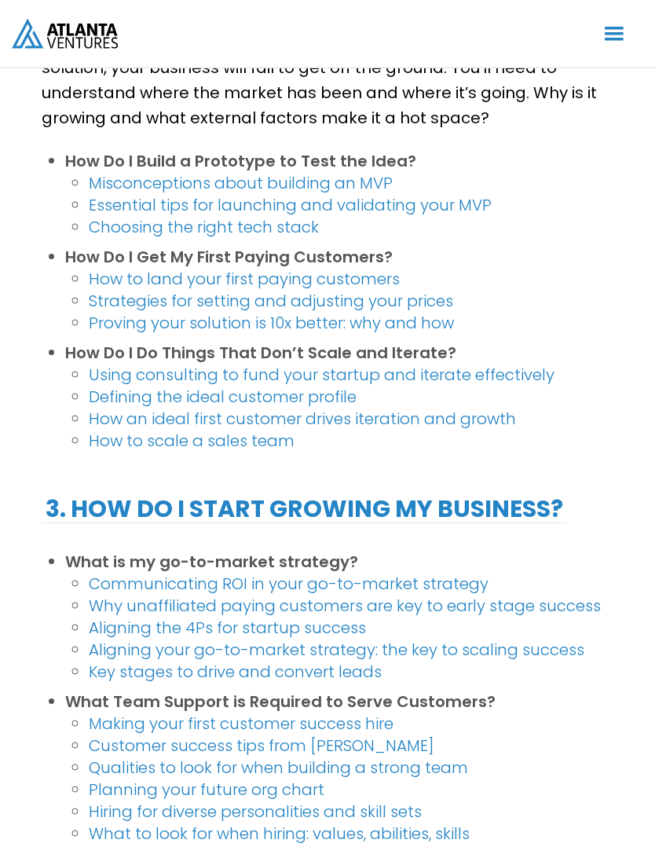
scroll to position [1664, 0]
click at [121, 290] on link "How to land your first paying customers" at bounding box center [244, 279] width 311 height 22
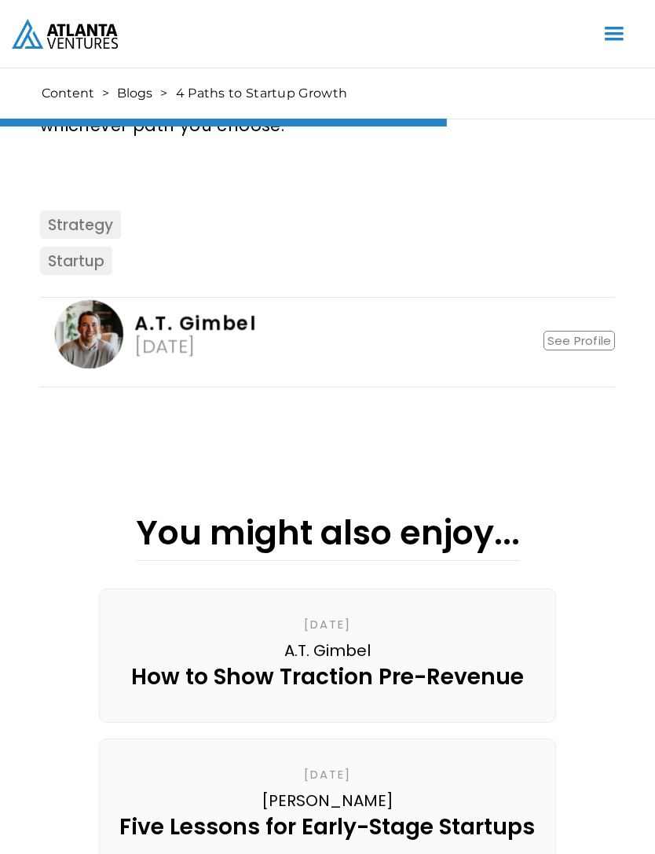
scroll to position [2130, 0]
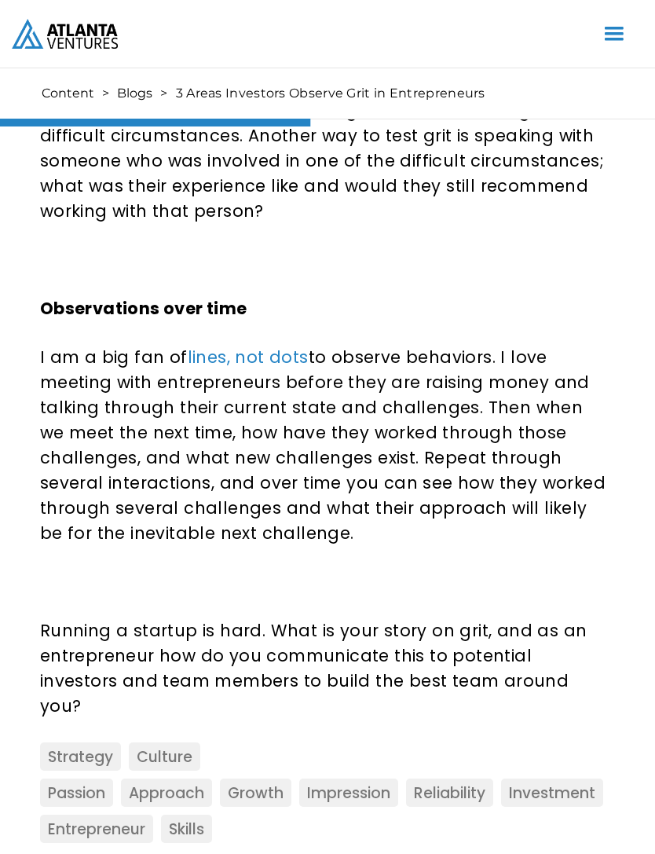
scroll to position [1435, 0]
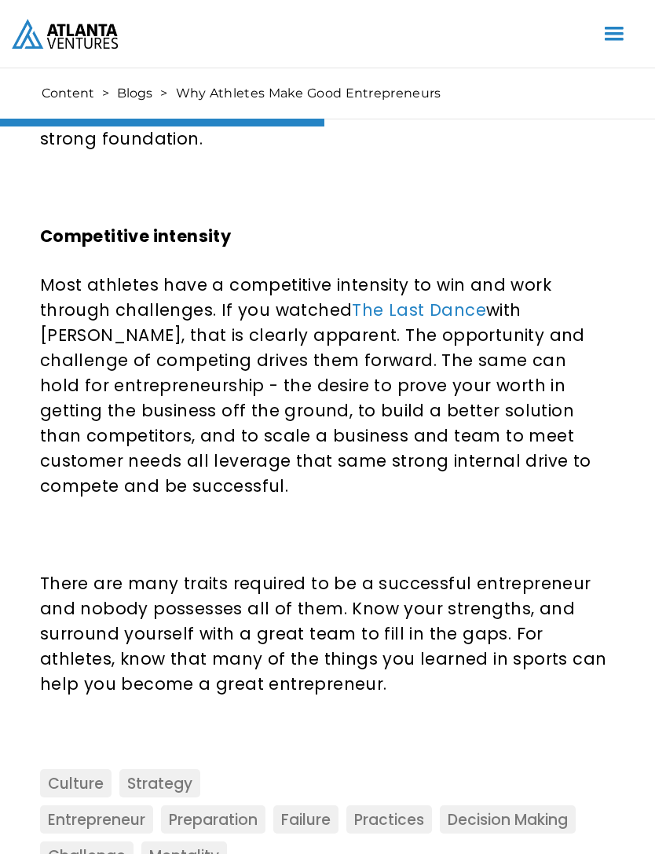
scroll to position [1575, 0]
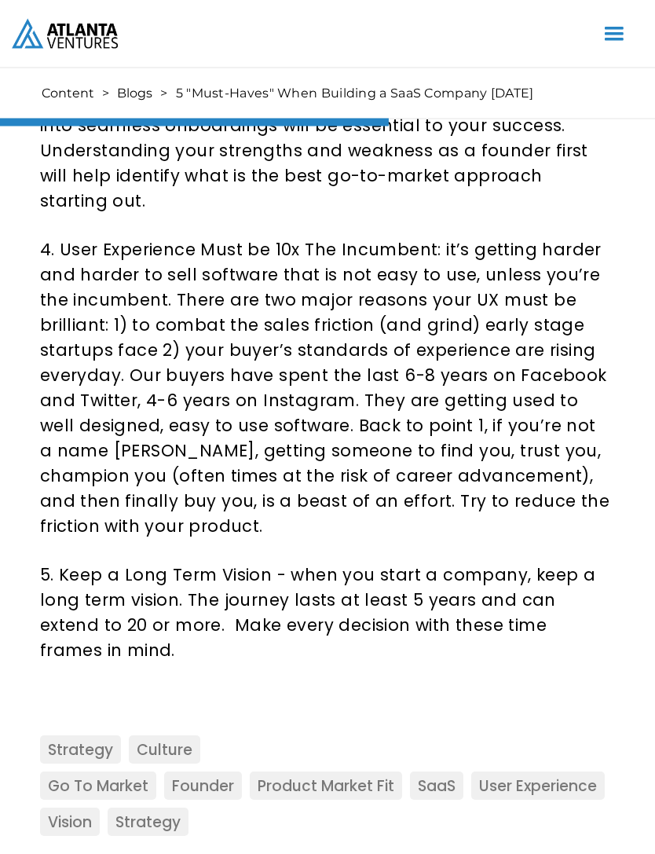
scroll to position [2324, 0]
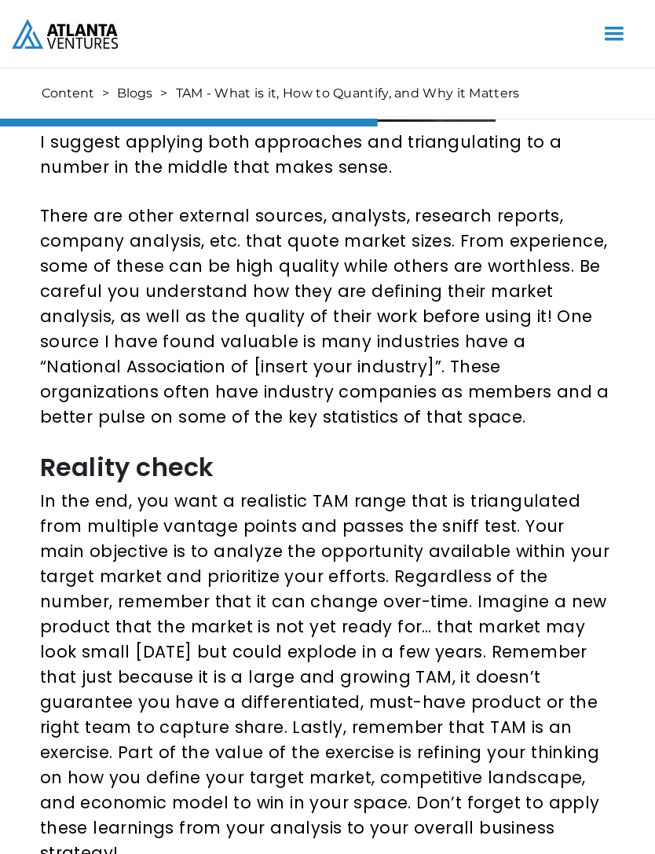
scroll to position [2338, 0]
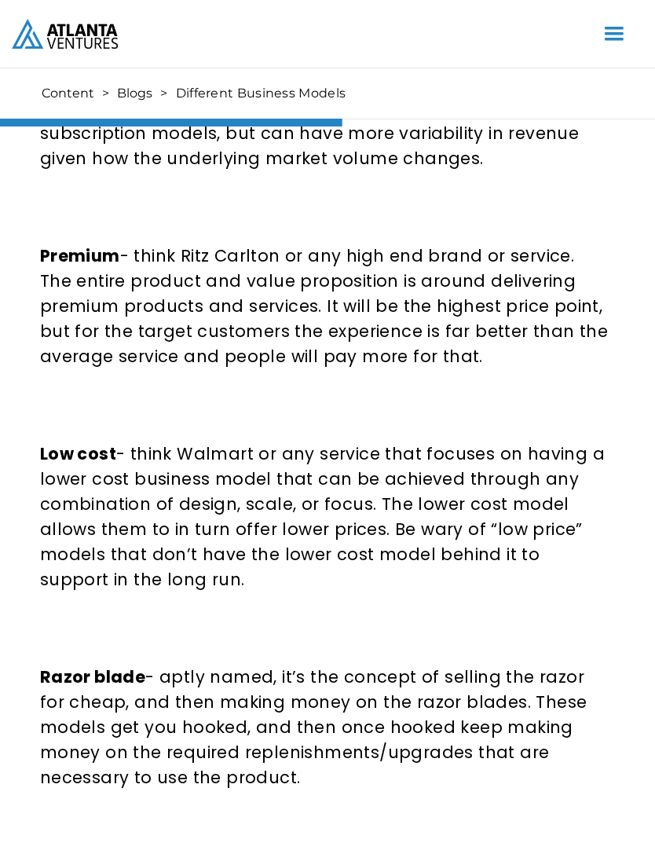
scroll to position [2110, 0]
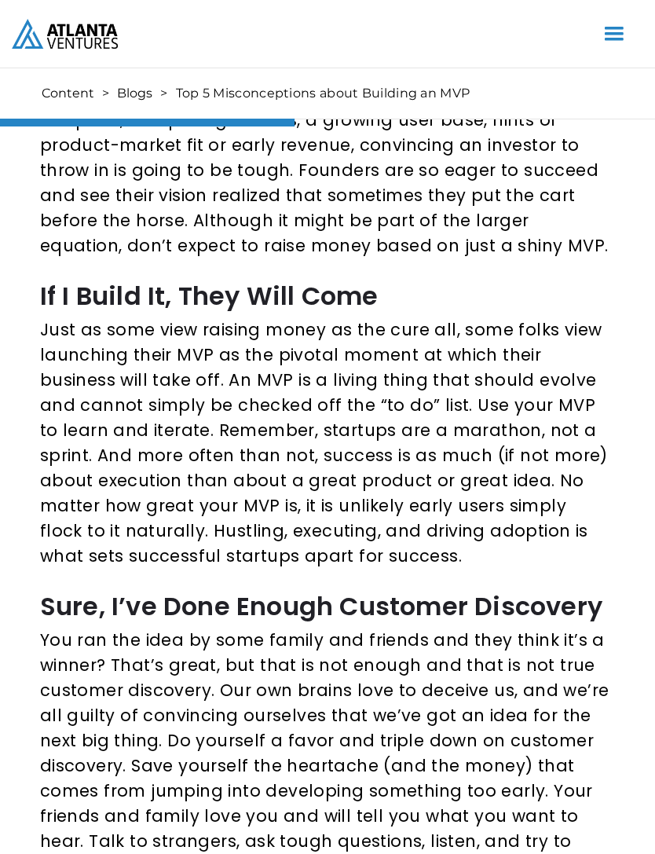
scroll to position [1899, 0]
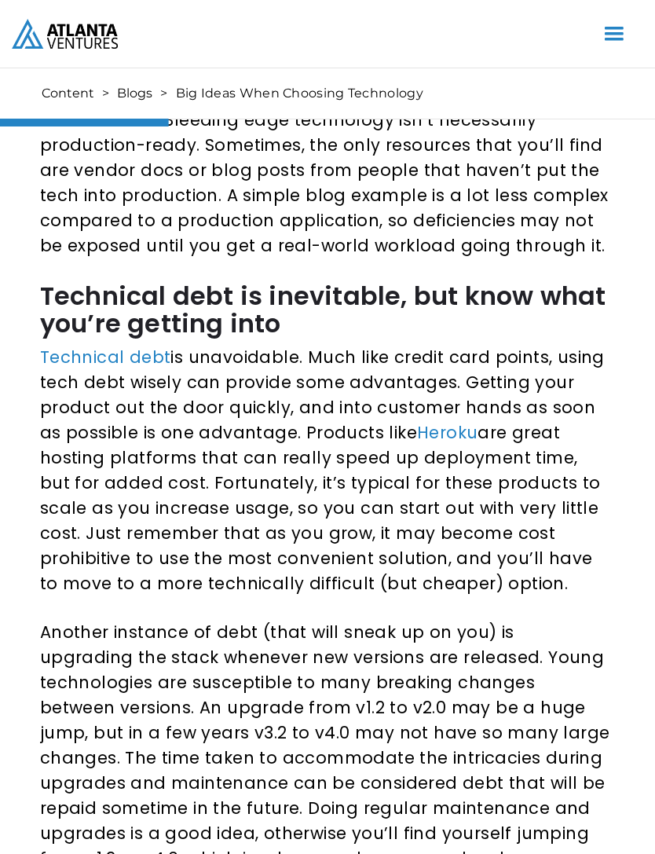
scroll to position [1016, 0]
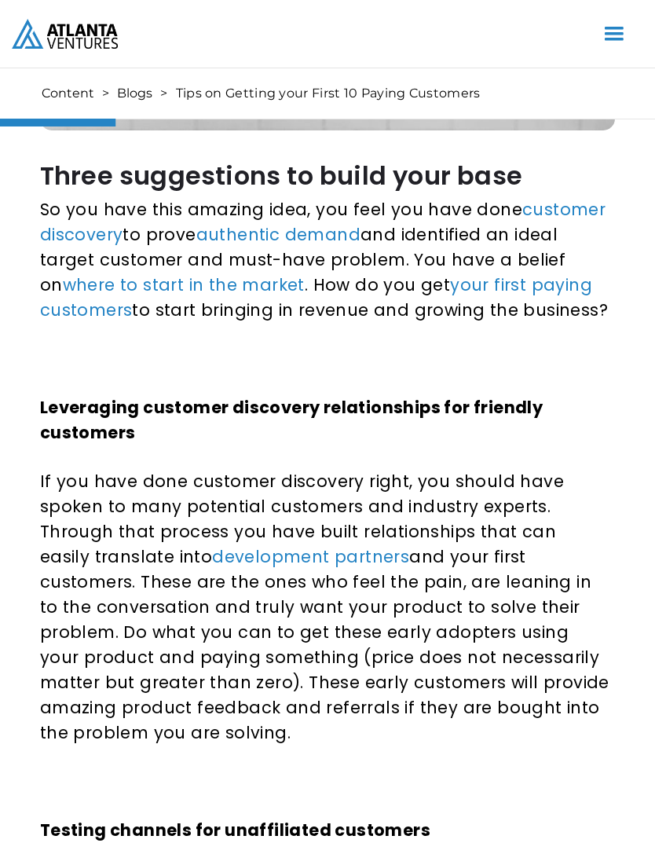
scroll to position [565, 0]
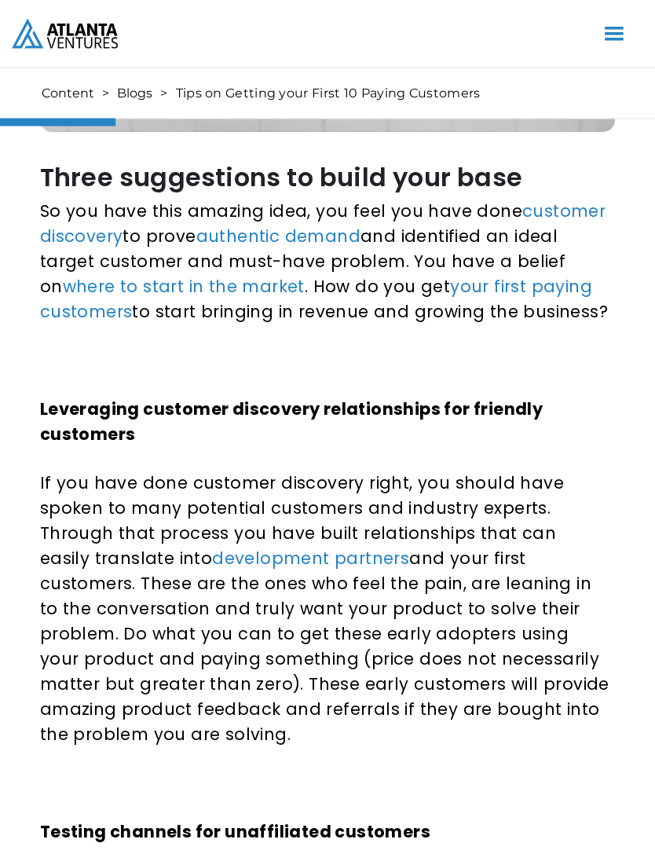
click at [61, 41] on img "home" at bounding box center [65, 33] width 106 height 29
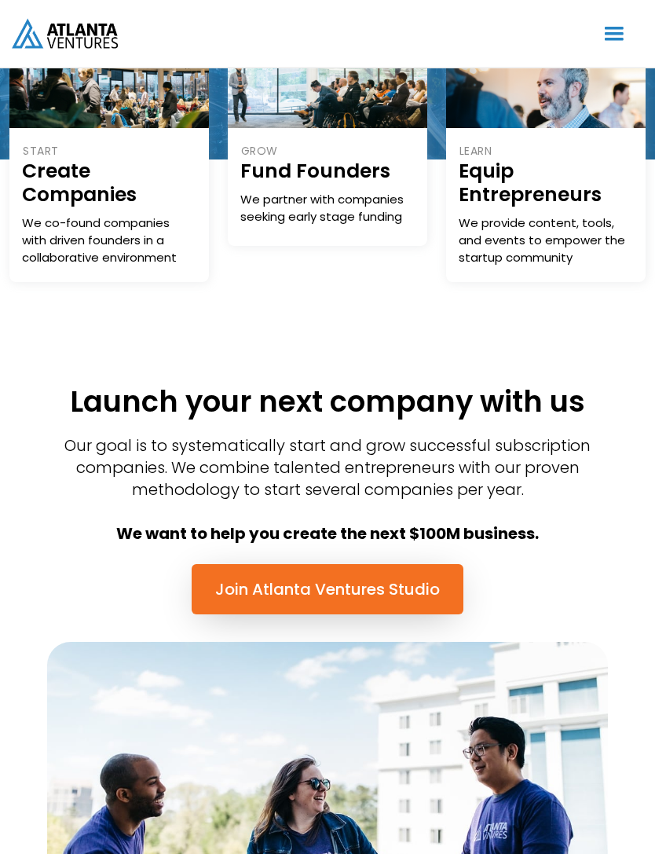
scroll to position [278, 0]
click at [68, 192] on h1 "Create Companies" at bounding box center [109, 182] width 174 height 47
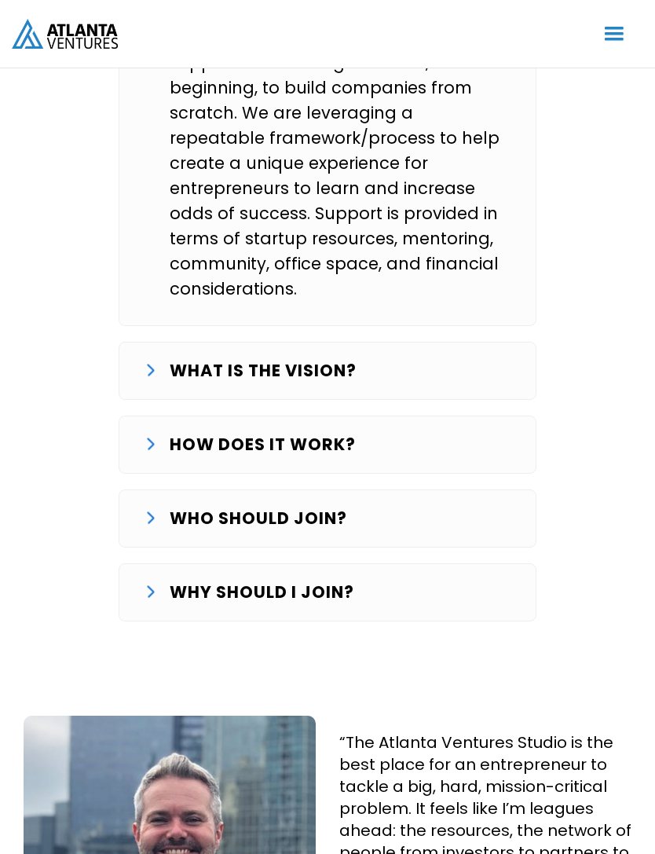
scroll to position [2879, 0]
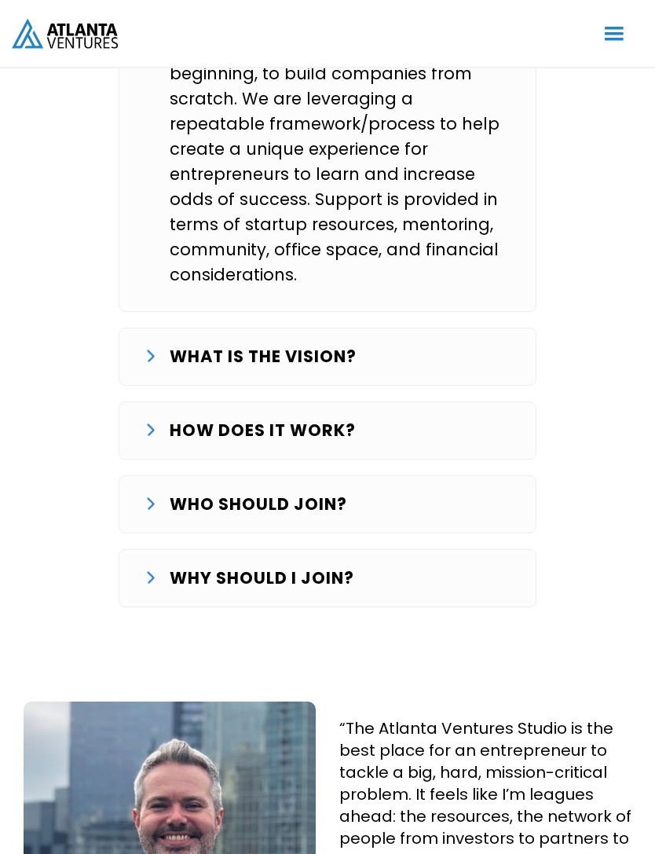
click at [133, 402] on div "HOW DOES IT WORK? The Studio journey starts with finding and validating an idea…" at bounding box center [328, 431] width 419 height 58
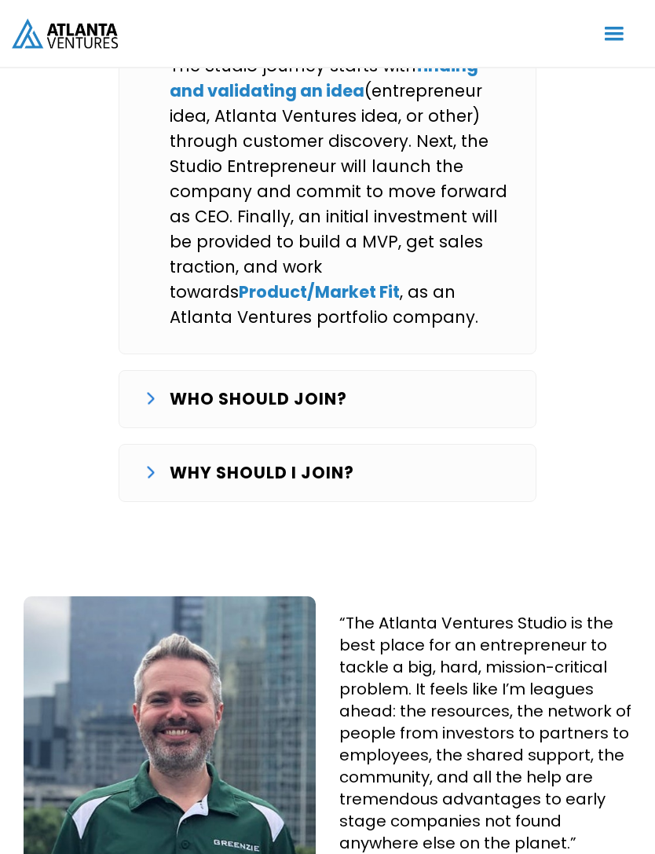
scroll to position [3278, 0]
click at [142, 369] on div "WHO SHOULD JOIN? We are looking for entrepreneurs that want to commit full-time…" at bounding box center [328, 398] width 419 height 58
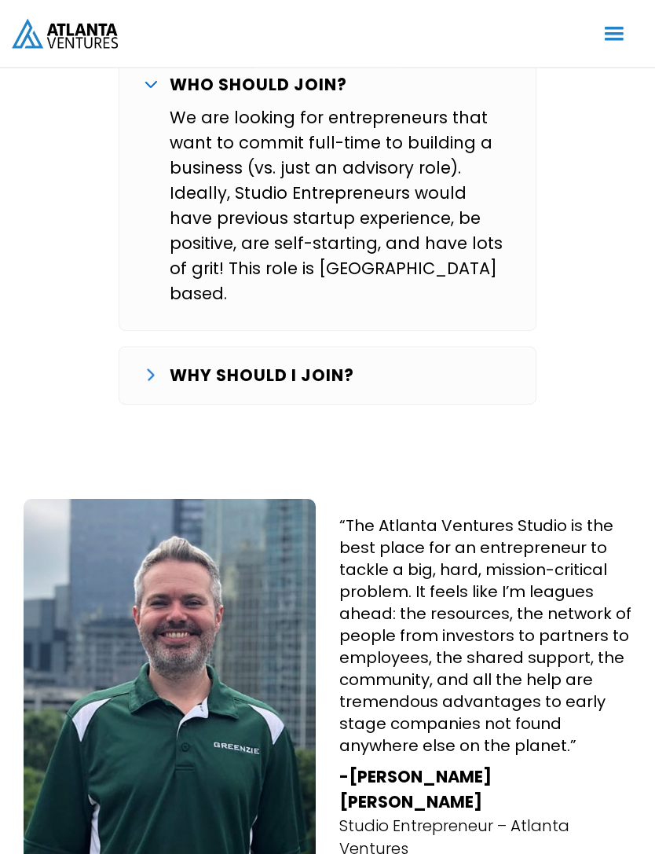
scroll to position [3602, 0]
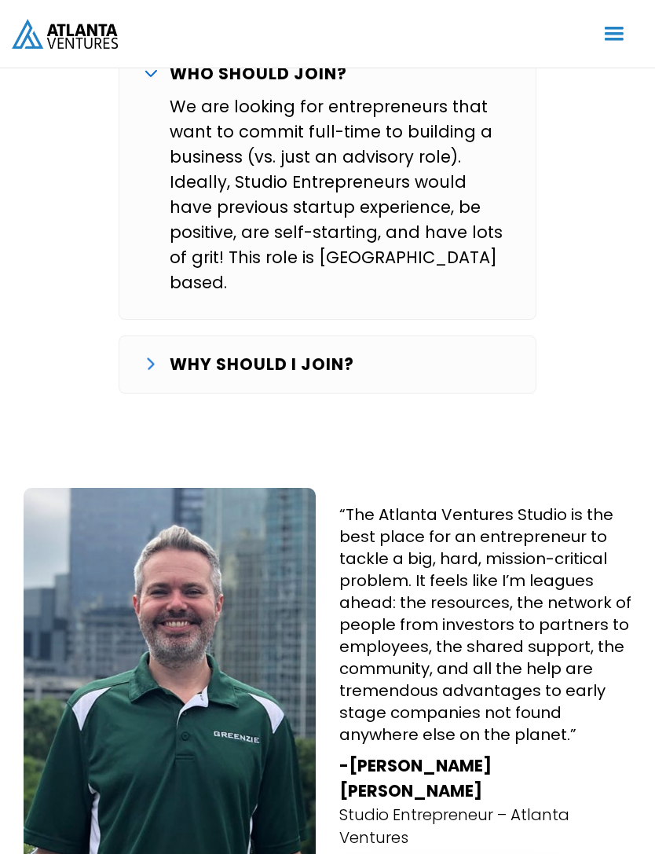
click at [145, 352] on div "WHY SHOULD I JOIN?" at bounding box center [328, 364] width 367 height 25
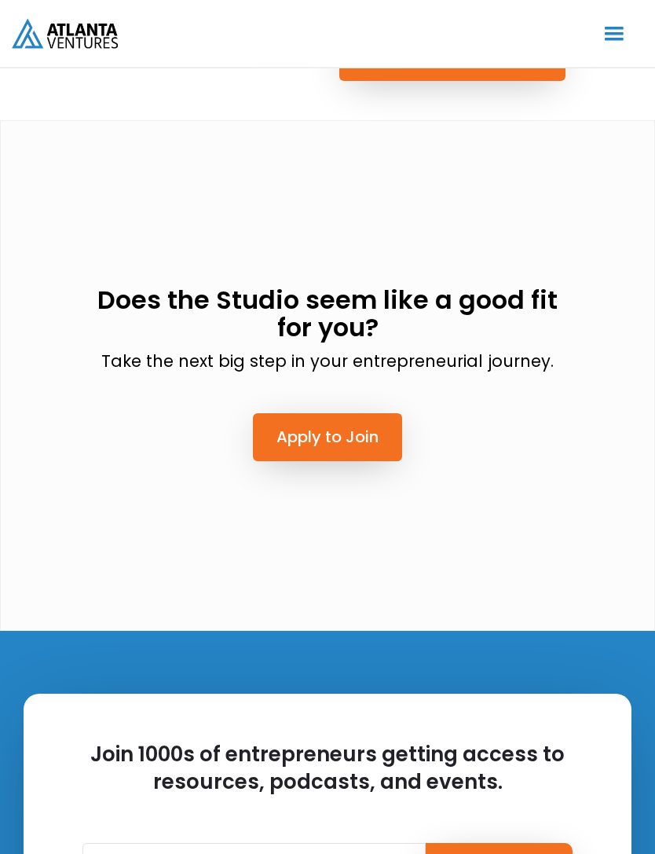
scroll to position [4659, 0]
click at [300, 413] on link "Apply to Join" at bounding box center [327, 437] width 149 height 48
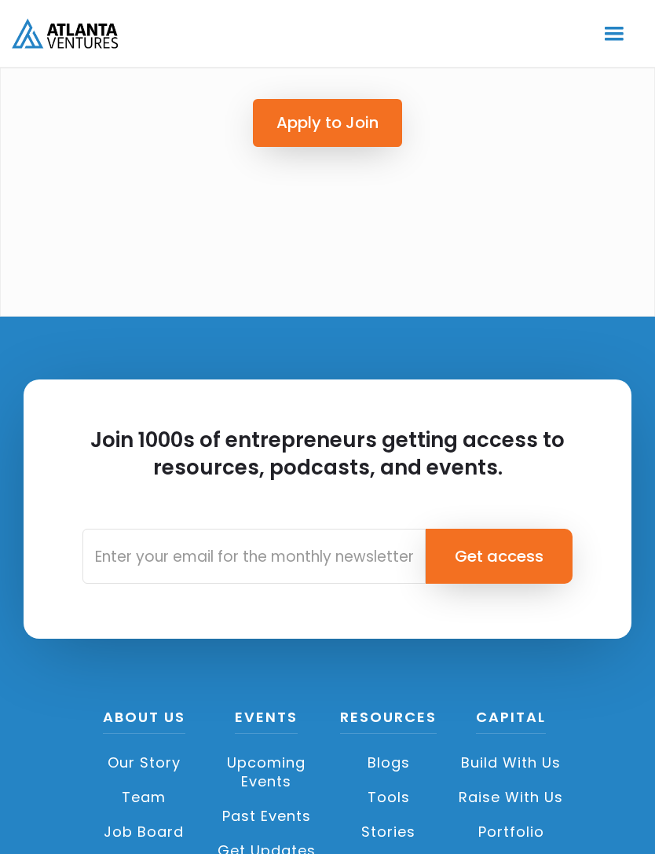
scroll to position [5006, 0]
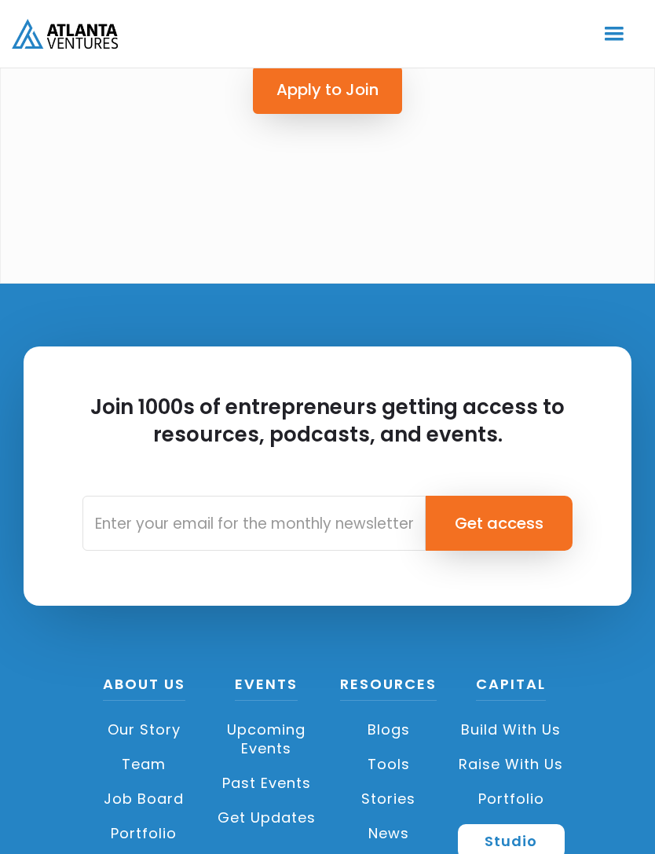
click at [253, 712] on link "Upcoming Events" at bounding box center [266, 738] width 107 height 53
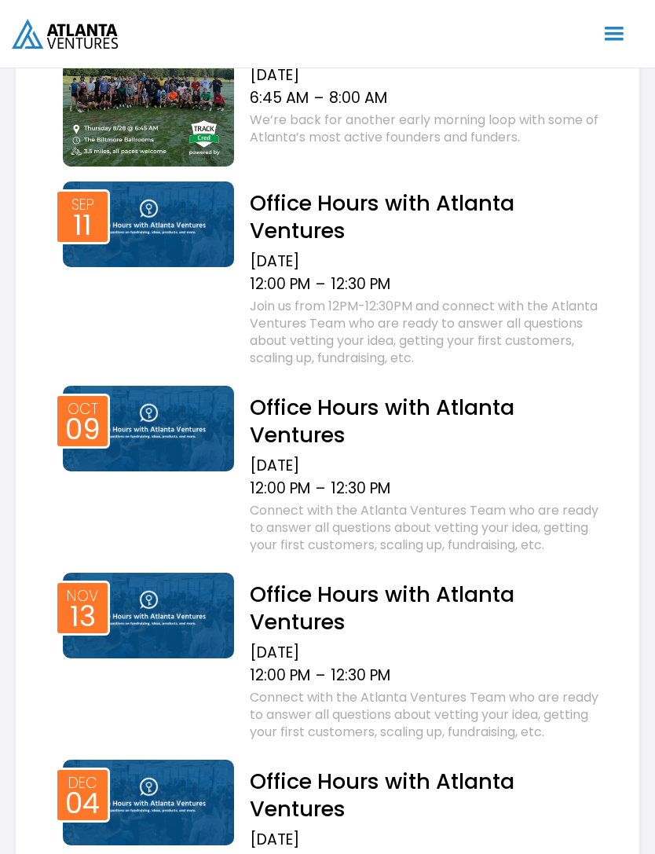
scroll to position [871, 0]
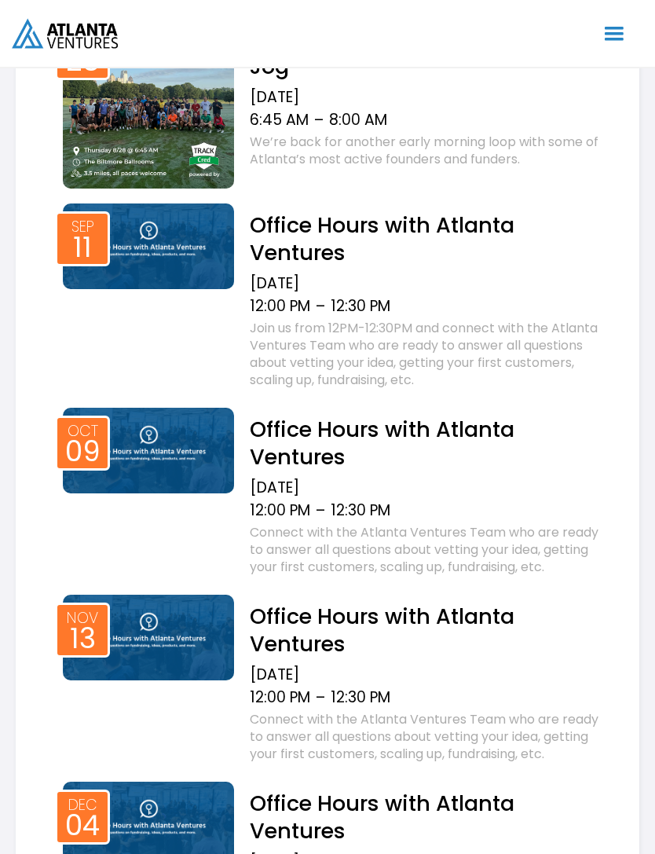
click at [150, 257] on img at bounding box center [148, 247] width 171 height 86
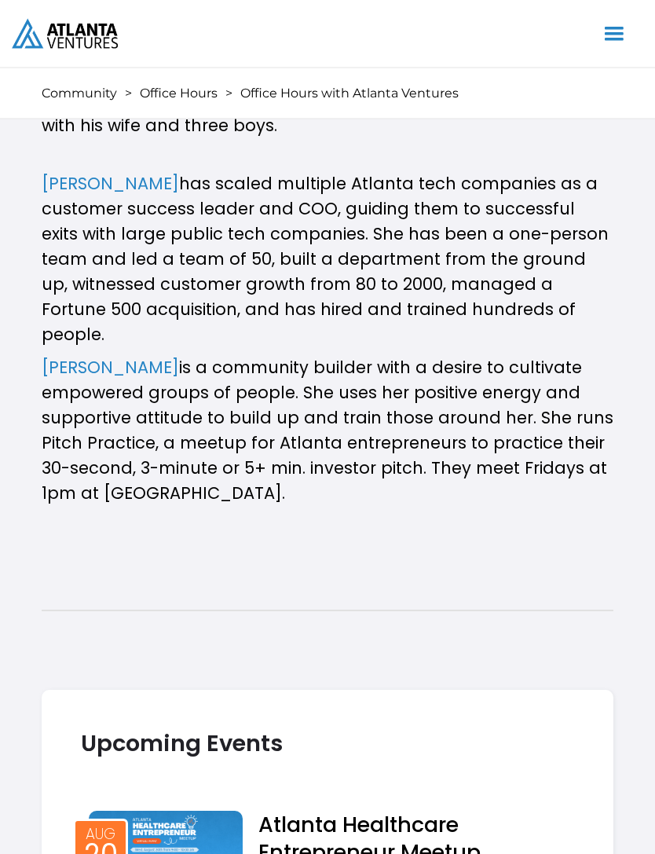
scroll to position [1422, 0]
click at [86, 356] on link "[PERSON_NAME]" at bounding box center [110, 367] width 137 height 23
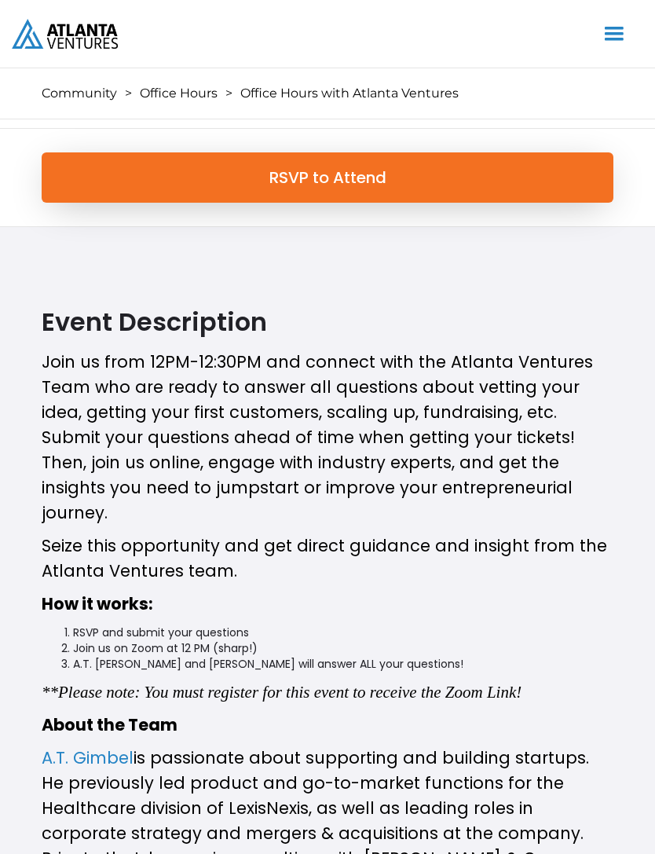
scroll to position [562, 0]
